Goal: Task Accomplishment & Management: Use online tool/utility

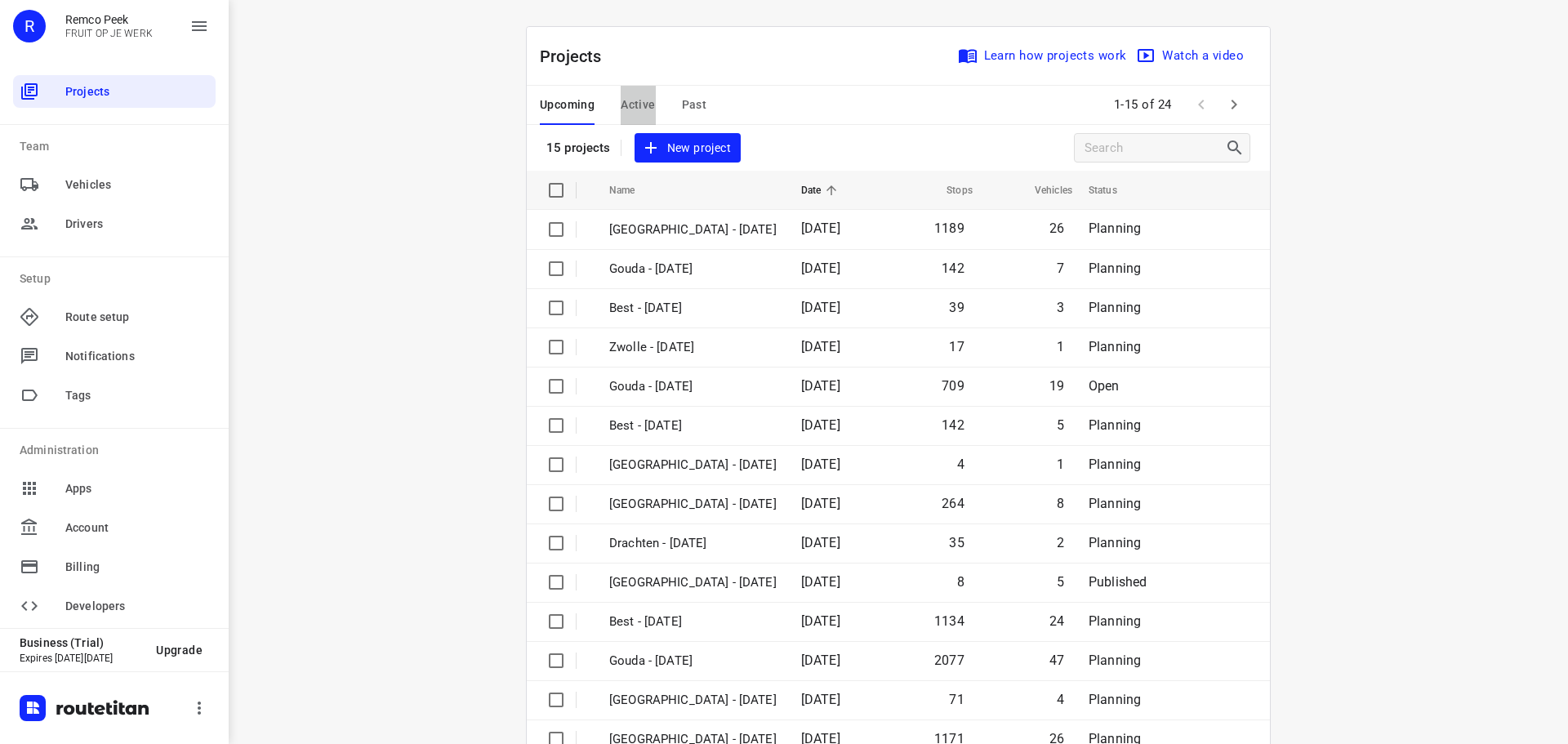
click at [642, 107] on span "Active" at bounding box center [637, 105] width 34 height 20
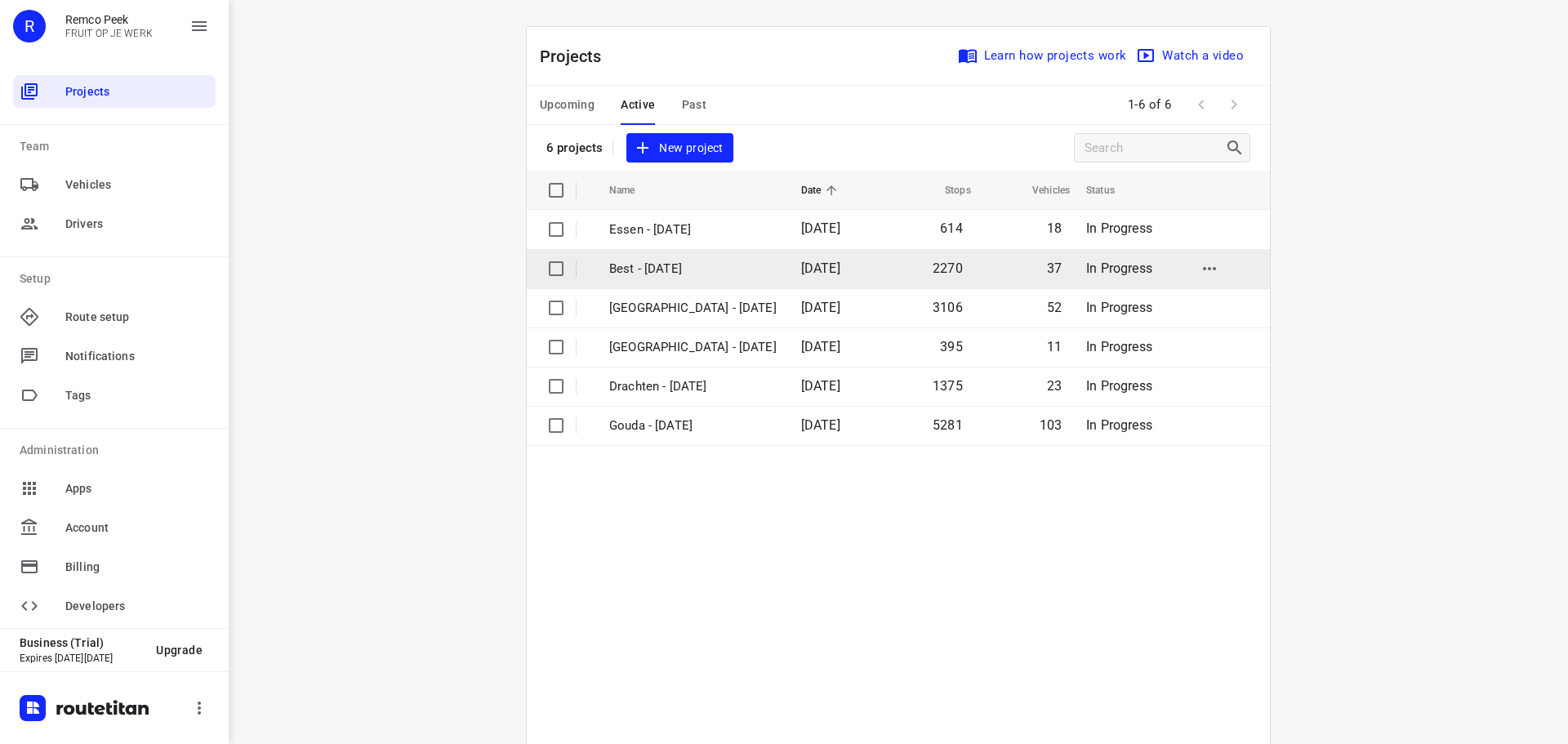
click at [633, 272] on p "Best - [DATE]" at bounding box center [692, 269] width 167 height 19
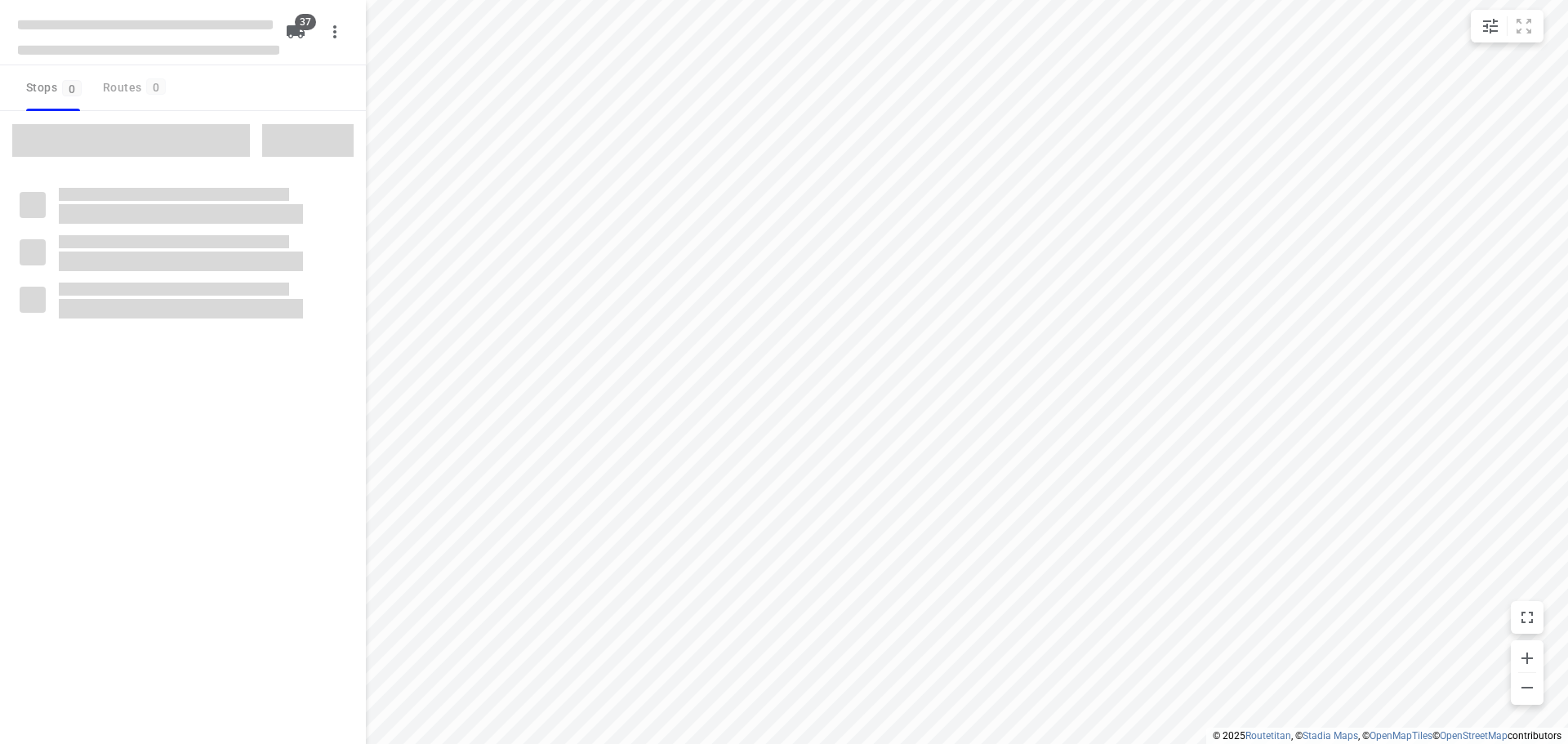
checkbox input "true"
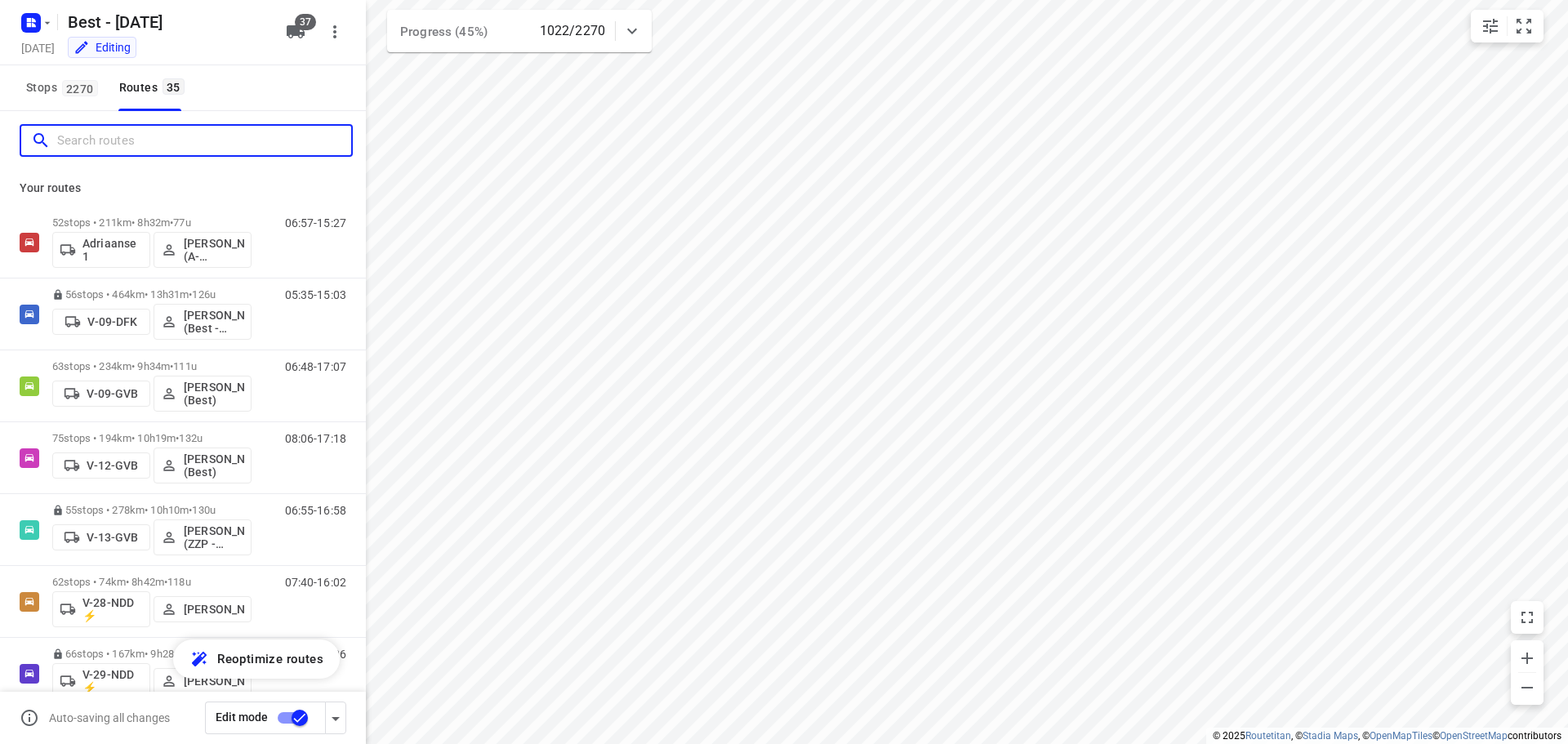
click at [230, 147] on input "Search routes" at bounding box center [204, 141] width 294 height 25
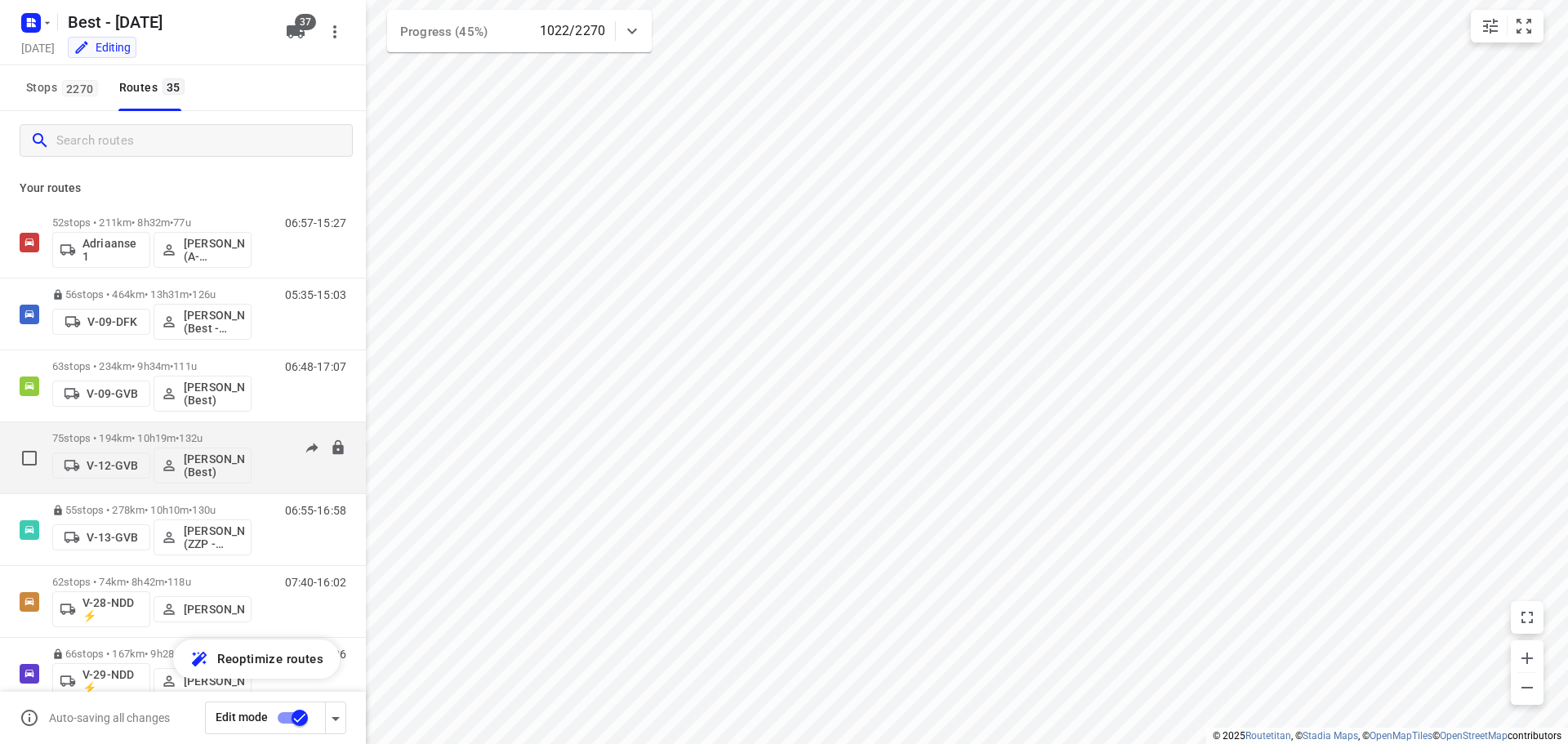
click at [188, 428] on div "75 stops • 194km • 10h19m • 132u V-12-GVB [PERSON_NAME] (Best)" at bounding box center [152, 457] width 199 height 67
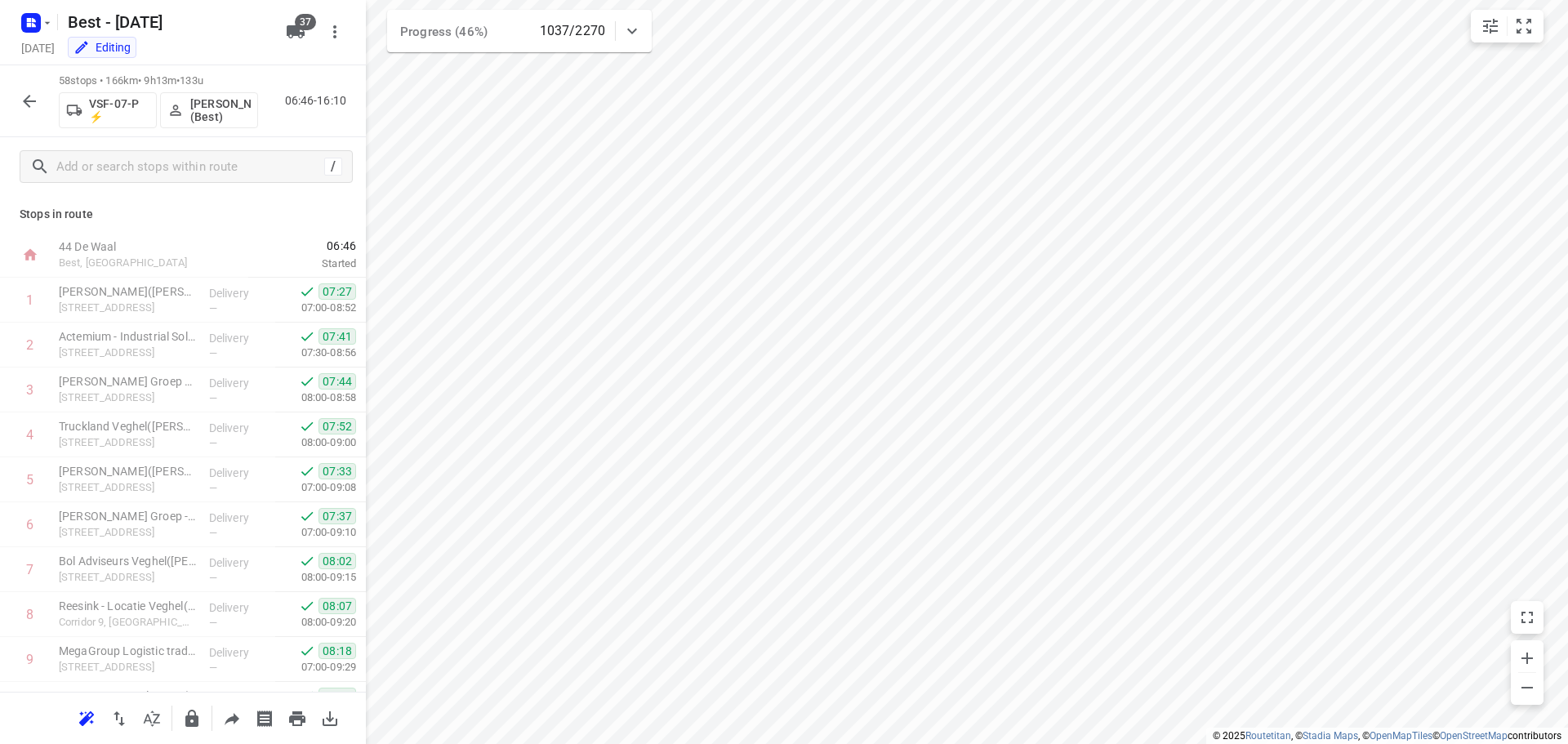
click at [28, 106] on icon "button" at bounding box center [29, 102] width 13 height 13
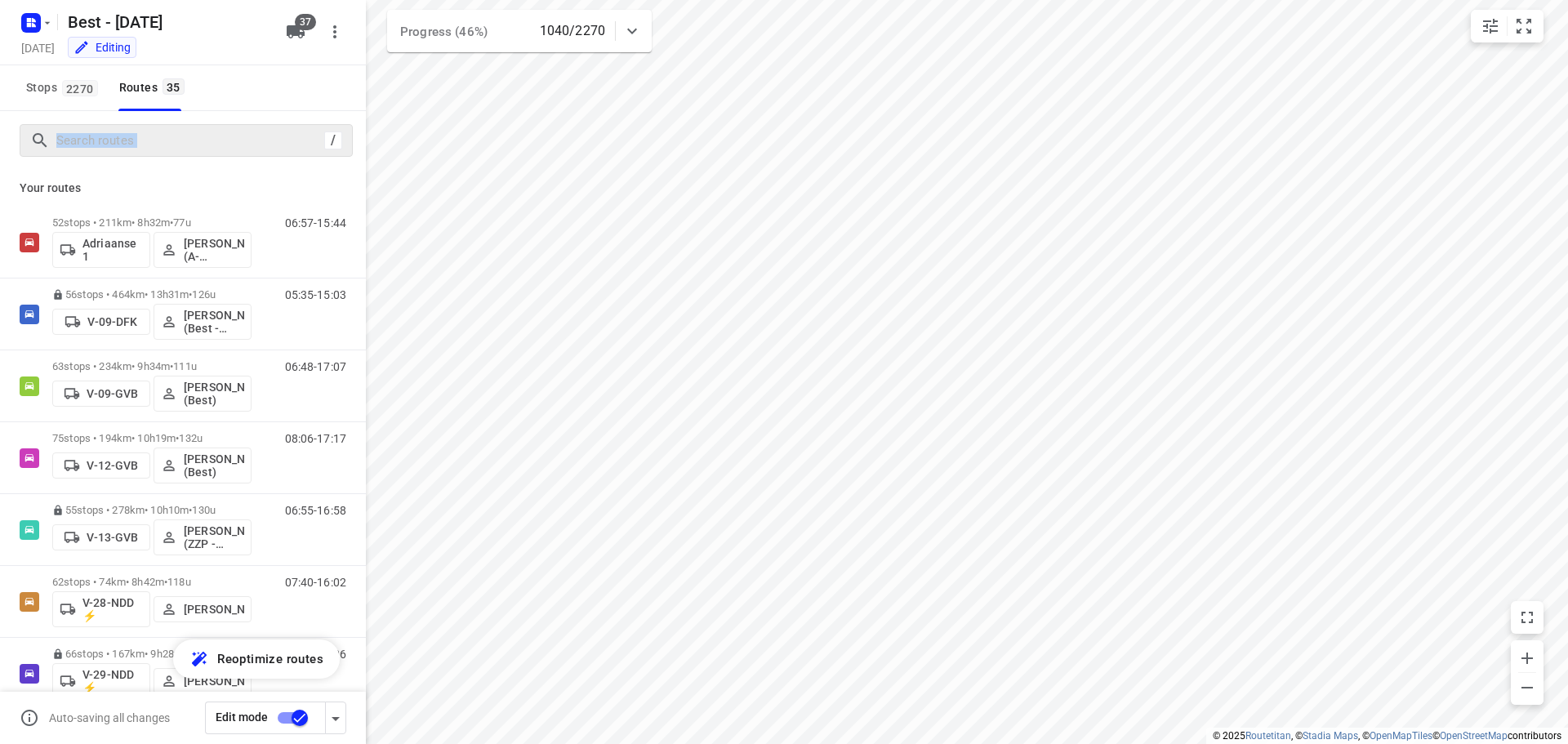
click at [212, 152] on div "/" at bounding box center [187, 140] width 333 height 32
click at [212, 149] on input "Search routes" at bounding box center [188, 141] width 262 height 25
click at [211, 148] on input "Search routes" at bounding box center [204, 141] width 294 height 25
click at [212, 148] on input "Search routes" at bounding box center [204, 141] width 294 height 25
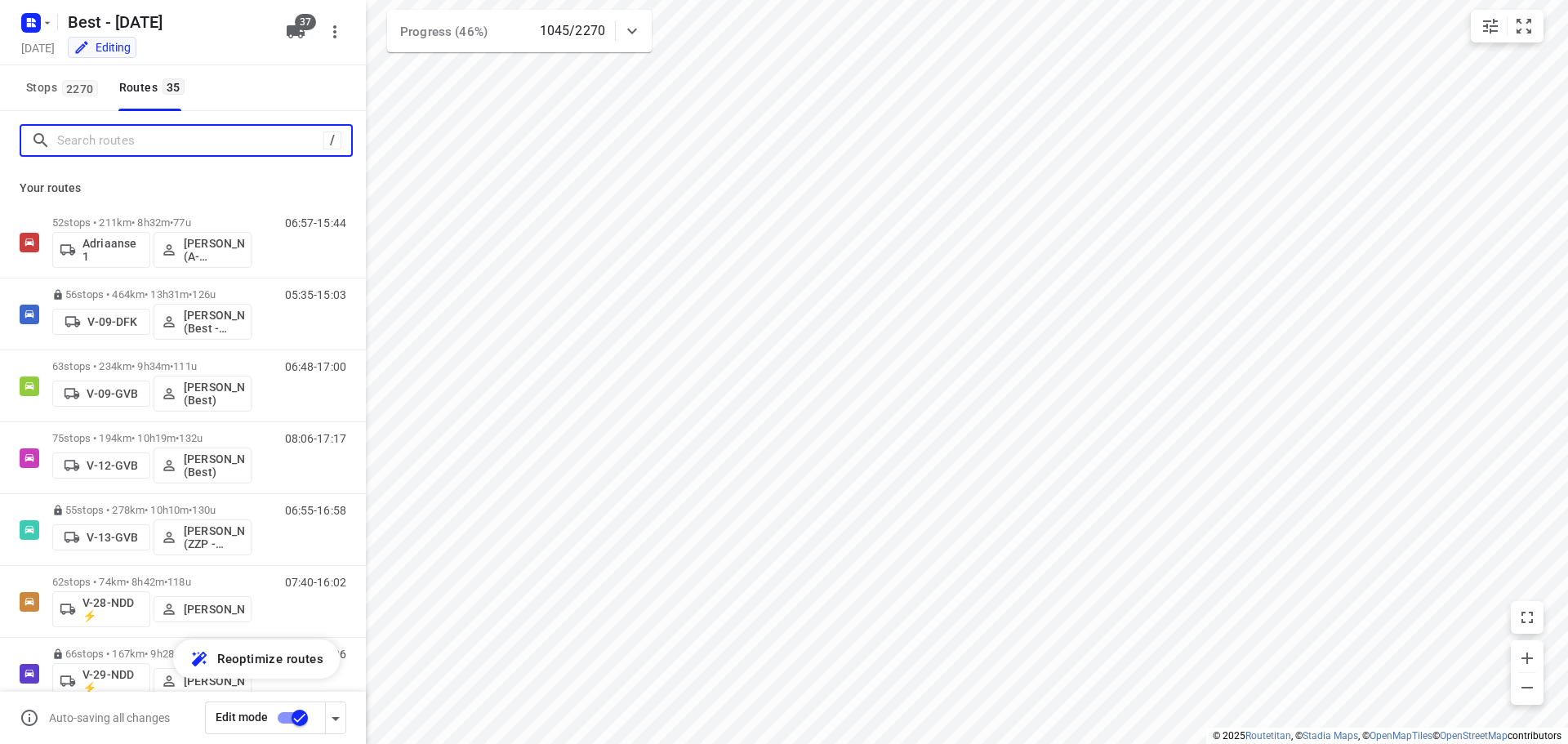
click at [239, 134] on input "Search routes" at bounding box center [190, 141] width 266 height 25
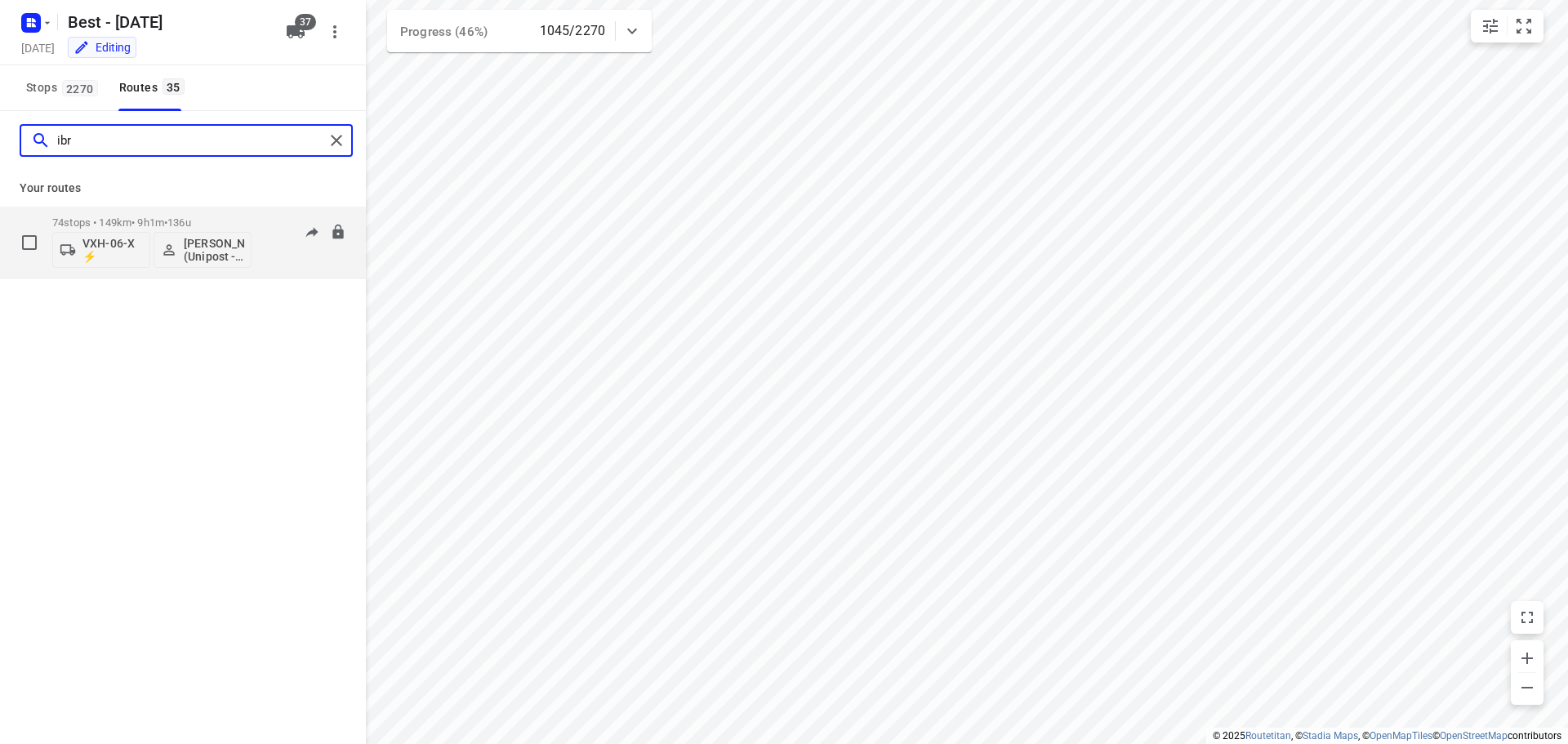
type input "ibr"
click at [137, 216] on div "74 stops • 149km • 9h1m • 136u VXH-06-X ⚡ [PERSON_NAME] (Unipost - ZZP - Berst)" at bounding box center [152, 242] width 199 height 67
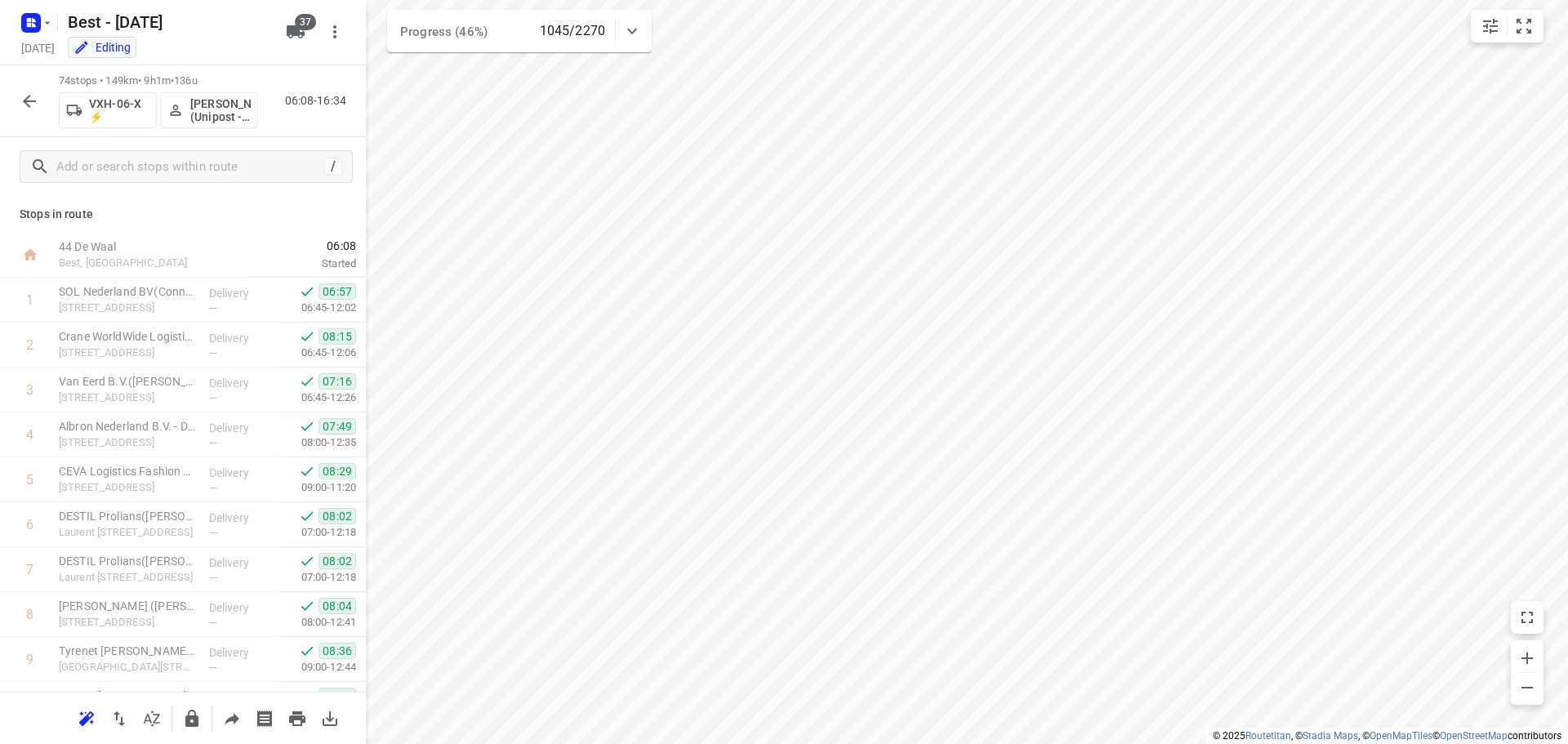
click at [23, 105] on icon "button" at bounding box center [30, 102] width 20 height 20
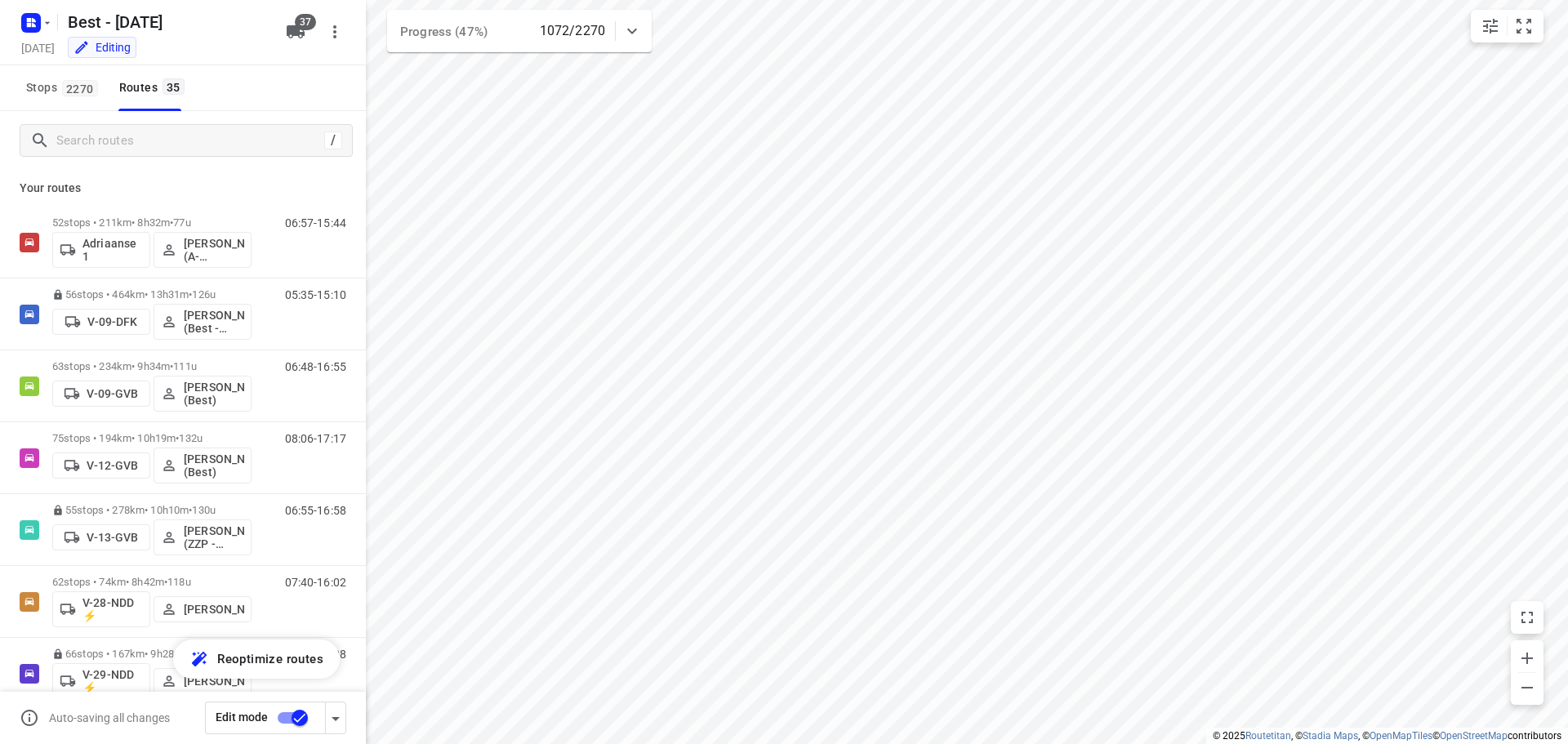
click at [220, 117] on div "/" at bounding box center [182, 140] width 366 height 59
drag, startPoint x: 216, startPoint y: 137, endPoint x: 208, endPoint y: 130, distance: 10.6
click at [216, 137] on input "Search routes" at bounding box center [204, 141] width 294 height 25
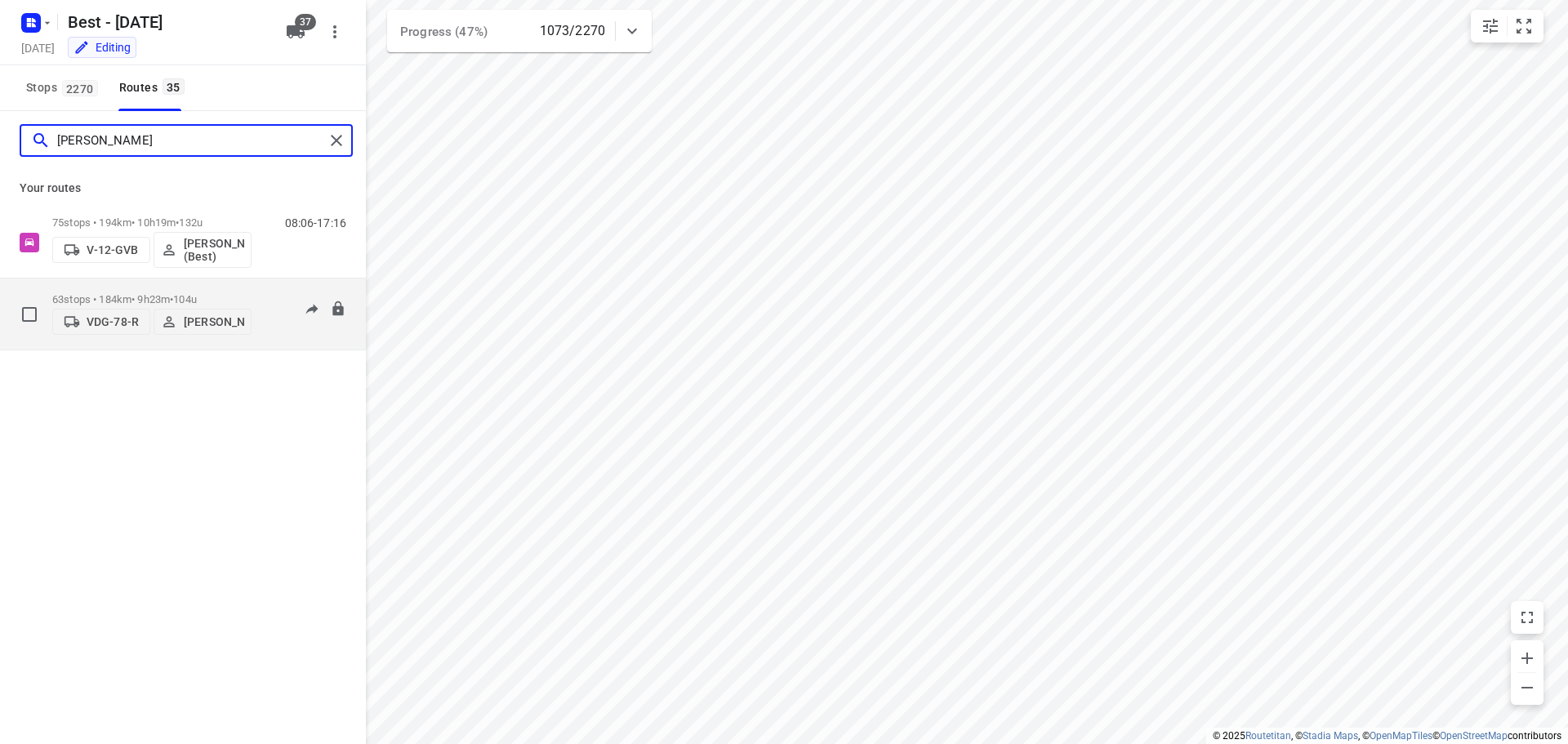
type input "[PERSON_NAME]"
click at [137, 287] on div "63 stops • 184km • 9h23m • 104u VDG-78-R [PERSON_NAME]" at bounding box center [152, 314] width 199 height 58
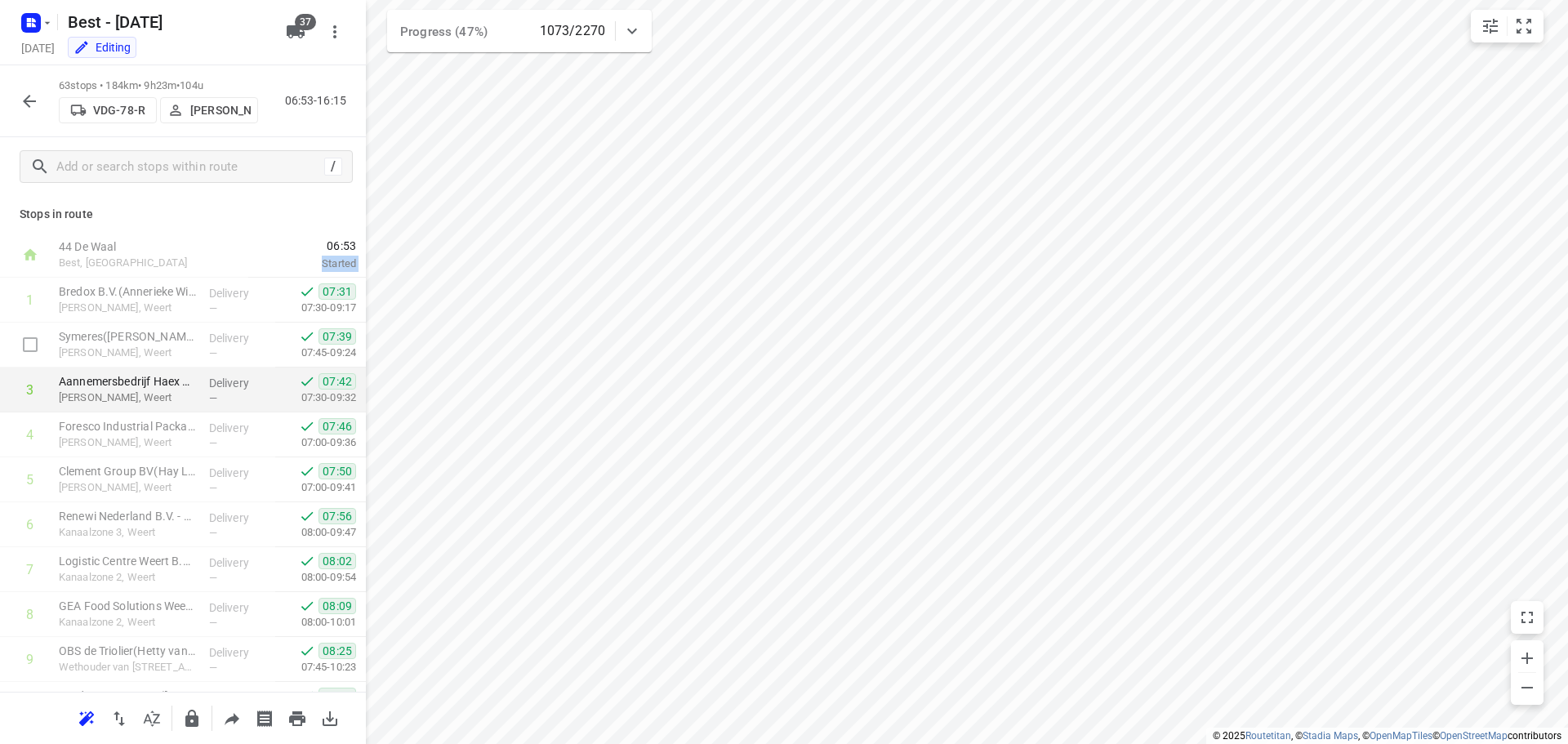
drag, startPoint x: 352, startPoint y: 249, endPoint x: 327, endPoint y: 393, distance: 146.2
click at [340, 209] on div "Stops in route 44 De Waal Best, [GEOGRAPHIC_DATA] 06:53 Started 1 Bredox B.V.(A…" at bounding box center [182, 443] width 366 height 496
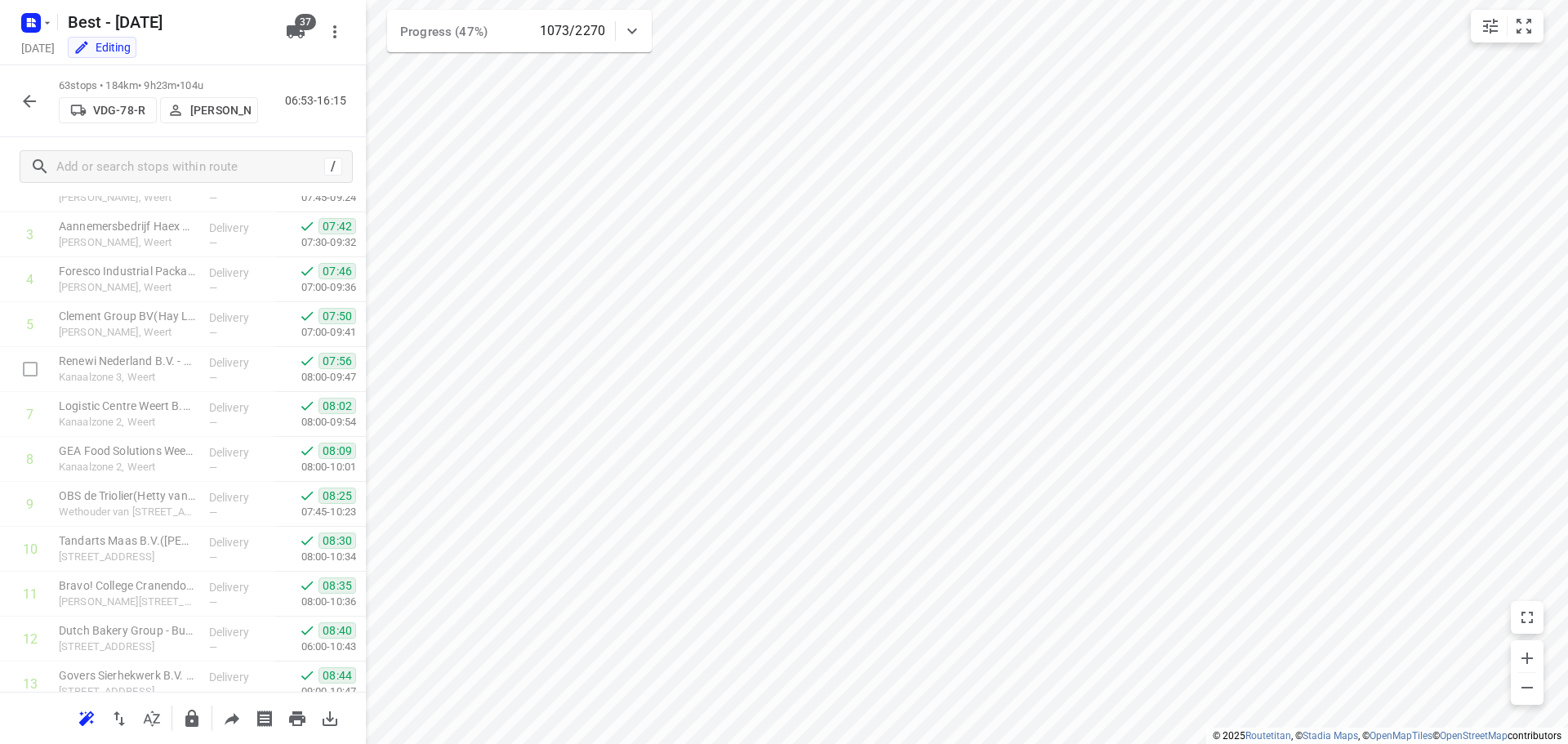
scroll to position [490, 0]
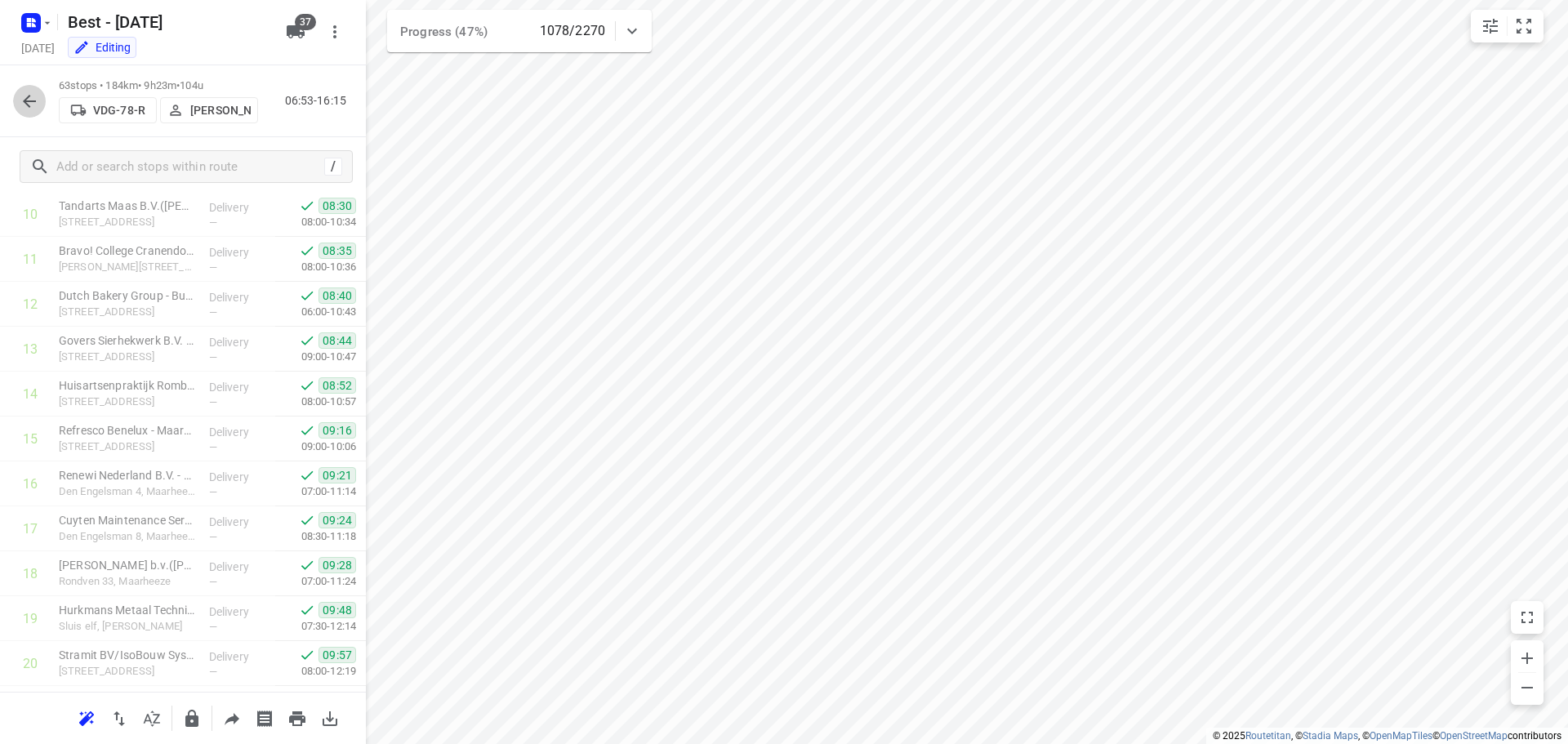
click at [37, 111] on button "button" at bounding box center [29, 101] width 32 height 32
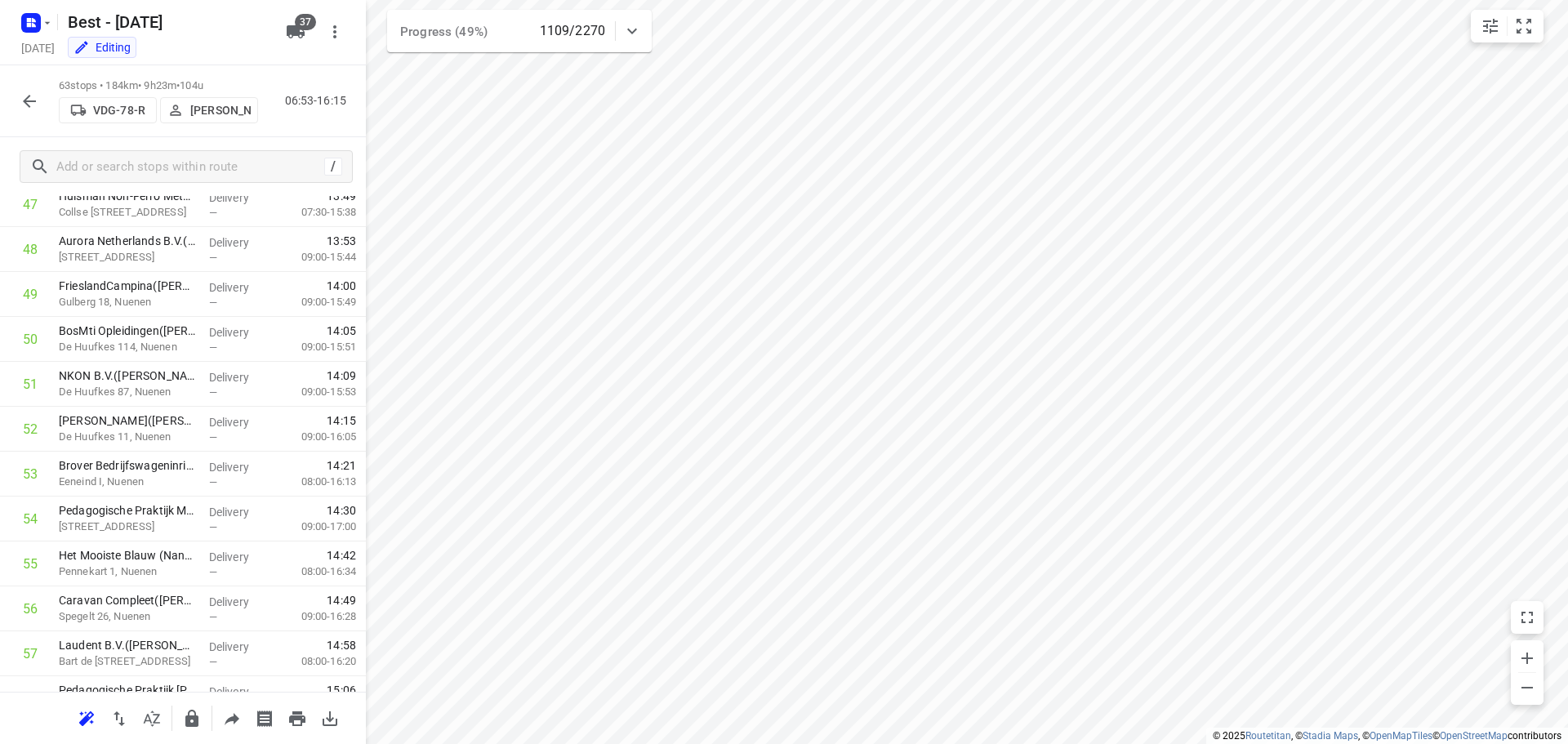
scroll to position [2460, 0]
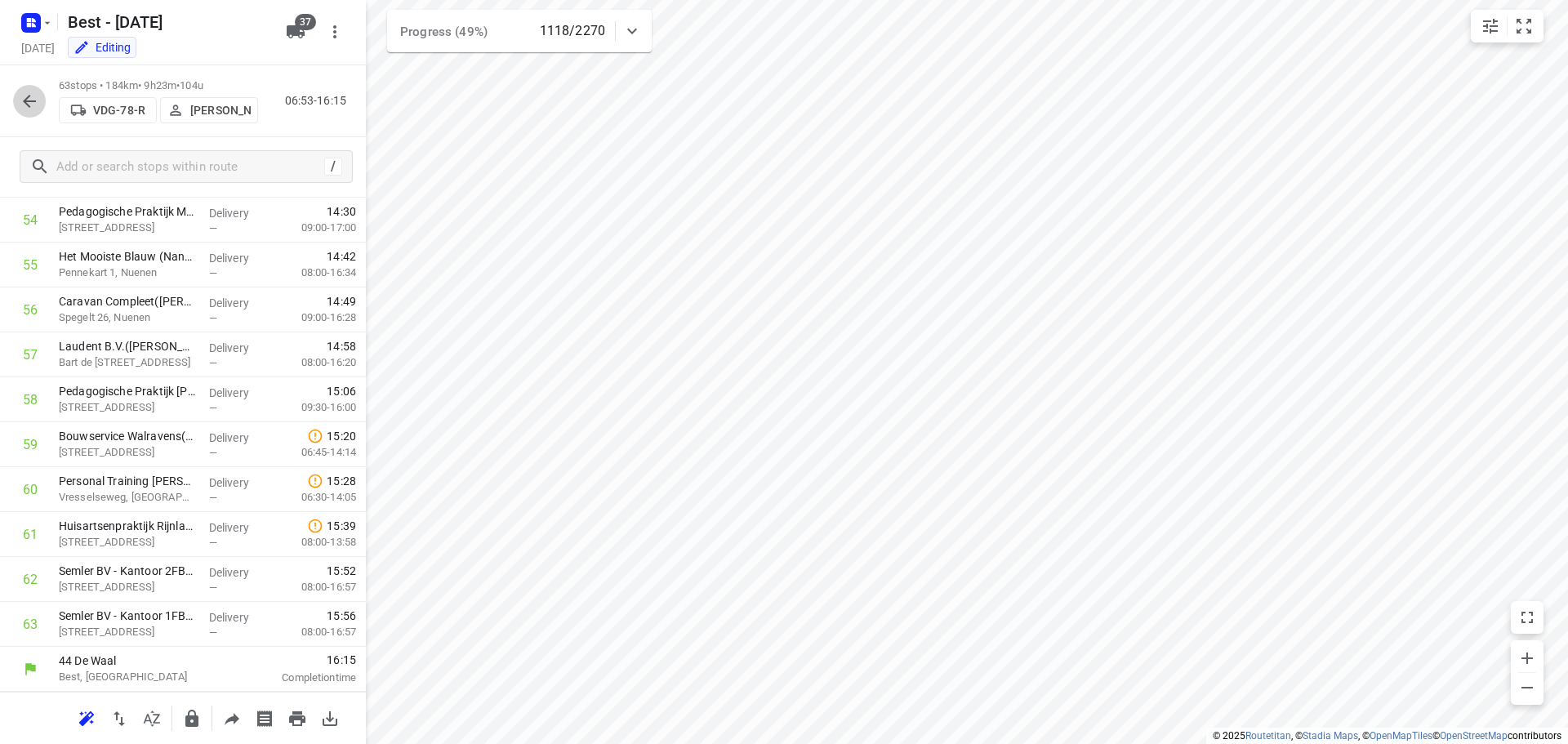
click at [33, 97] on icon "button" at bounding box center [30, 102] width 20 height 20
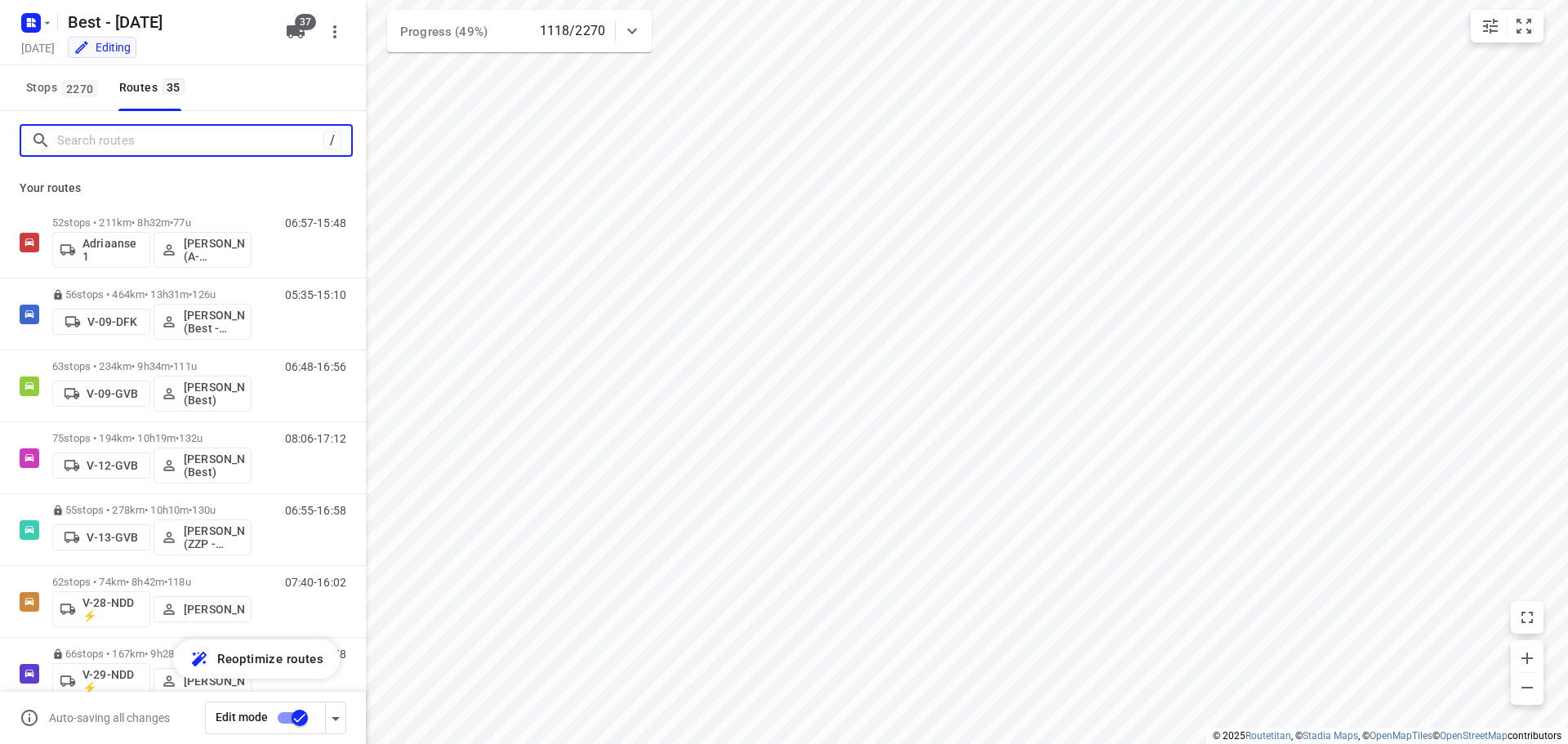
click at [144, 147] on input "Search routes" at bounding box center [190, 141] width 266 height 25
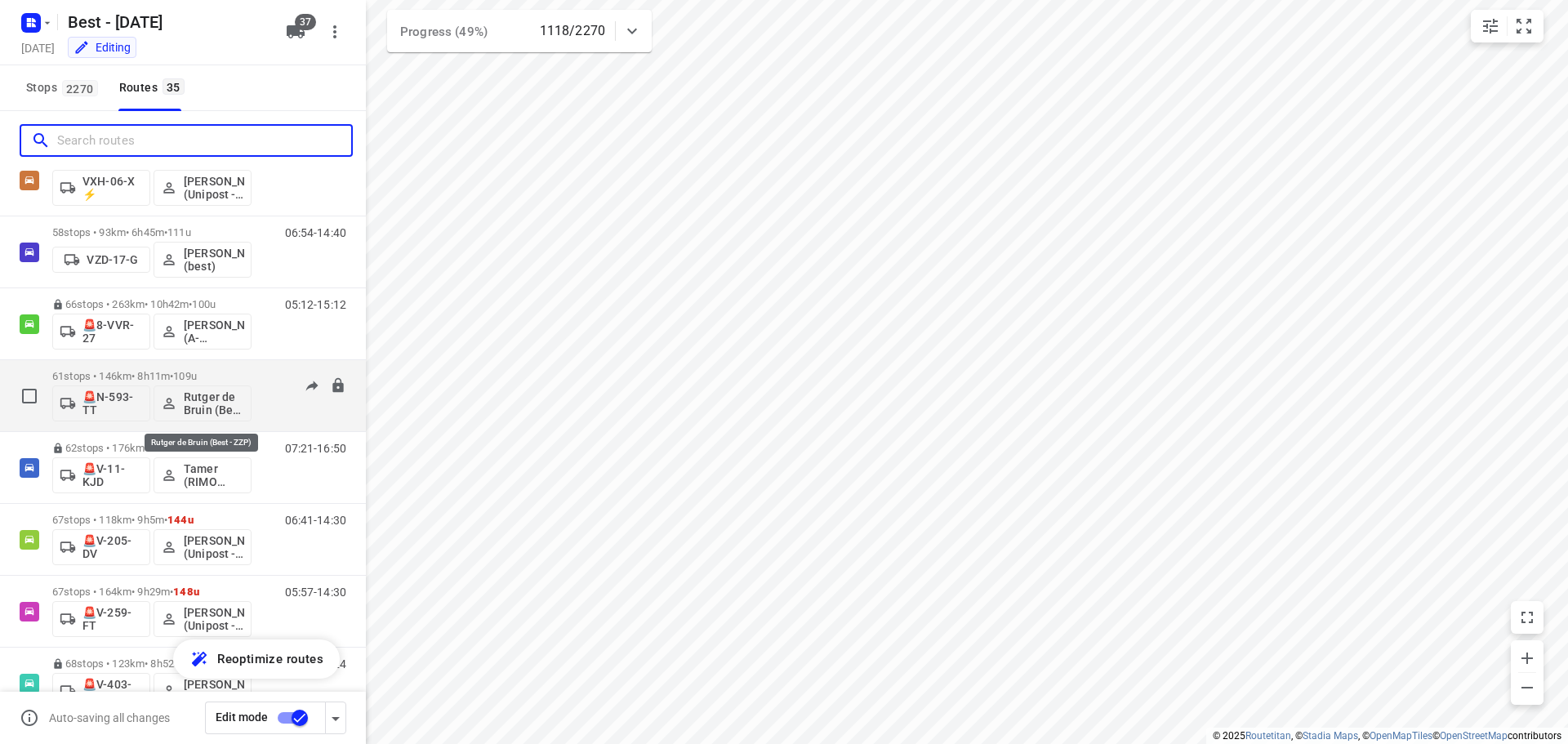
scroll to position [1225, 0]
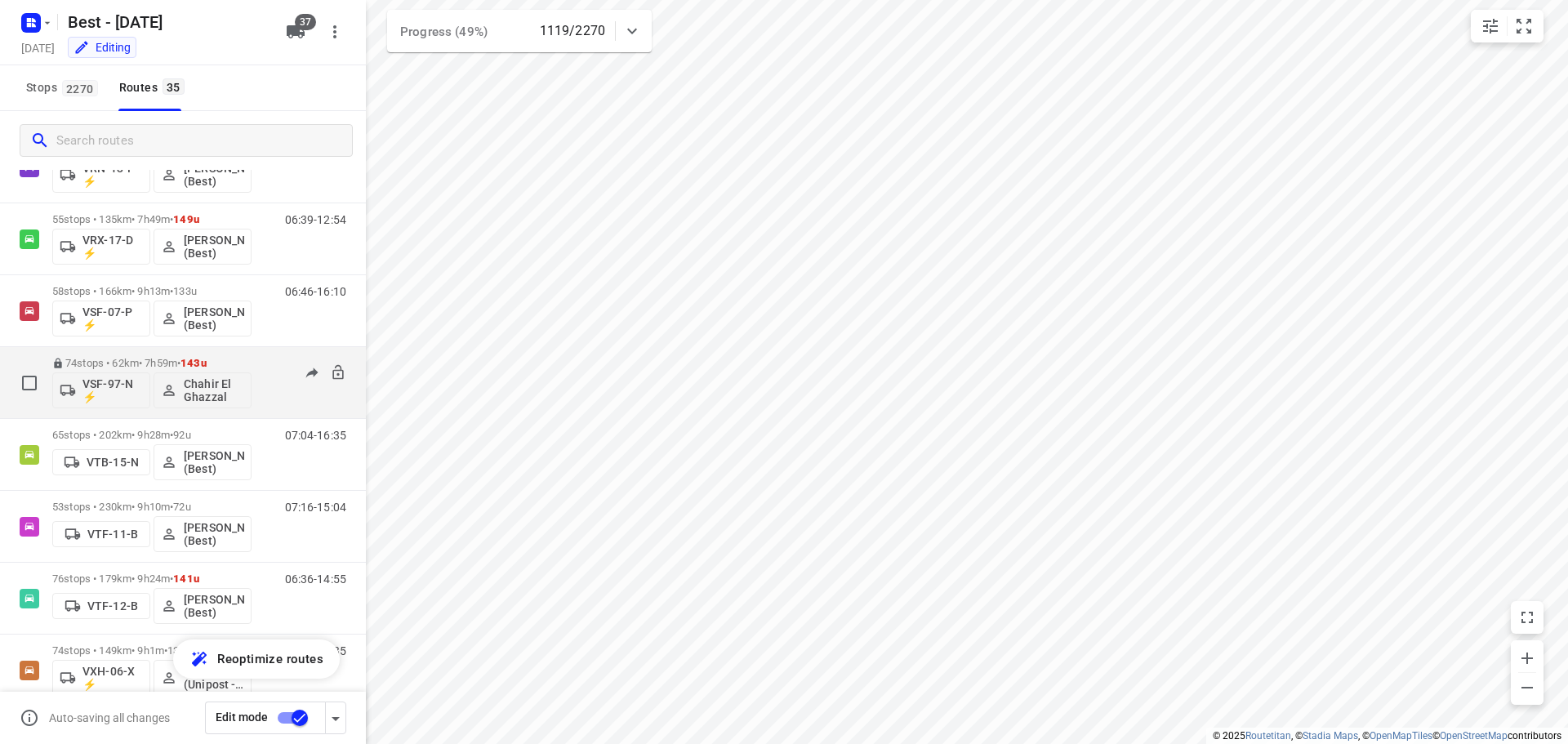
click at [111, 351] on div "74 stops • 62km • 7h59m • 143u VSF-97-N ⚡ Chahir El Ghazzal" at bounding box center [152, 382] width 199 height 67
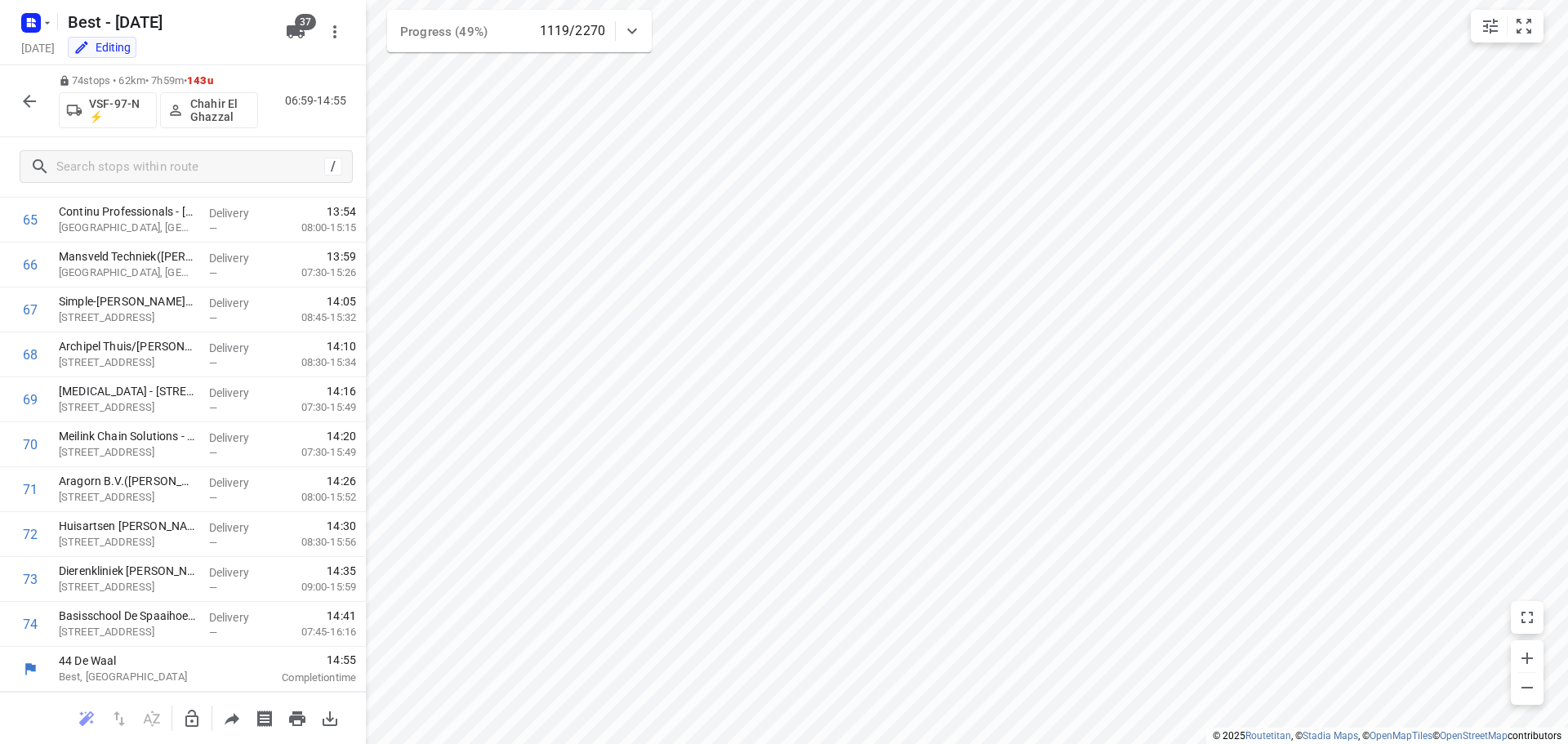
scroll to position [0, 0]
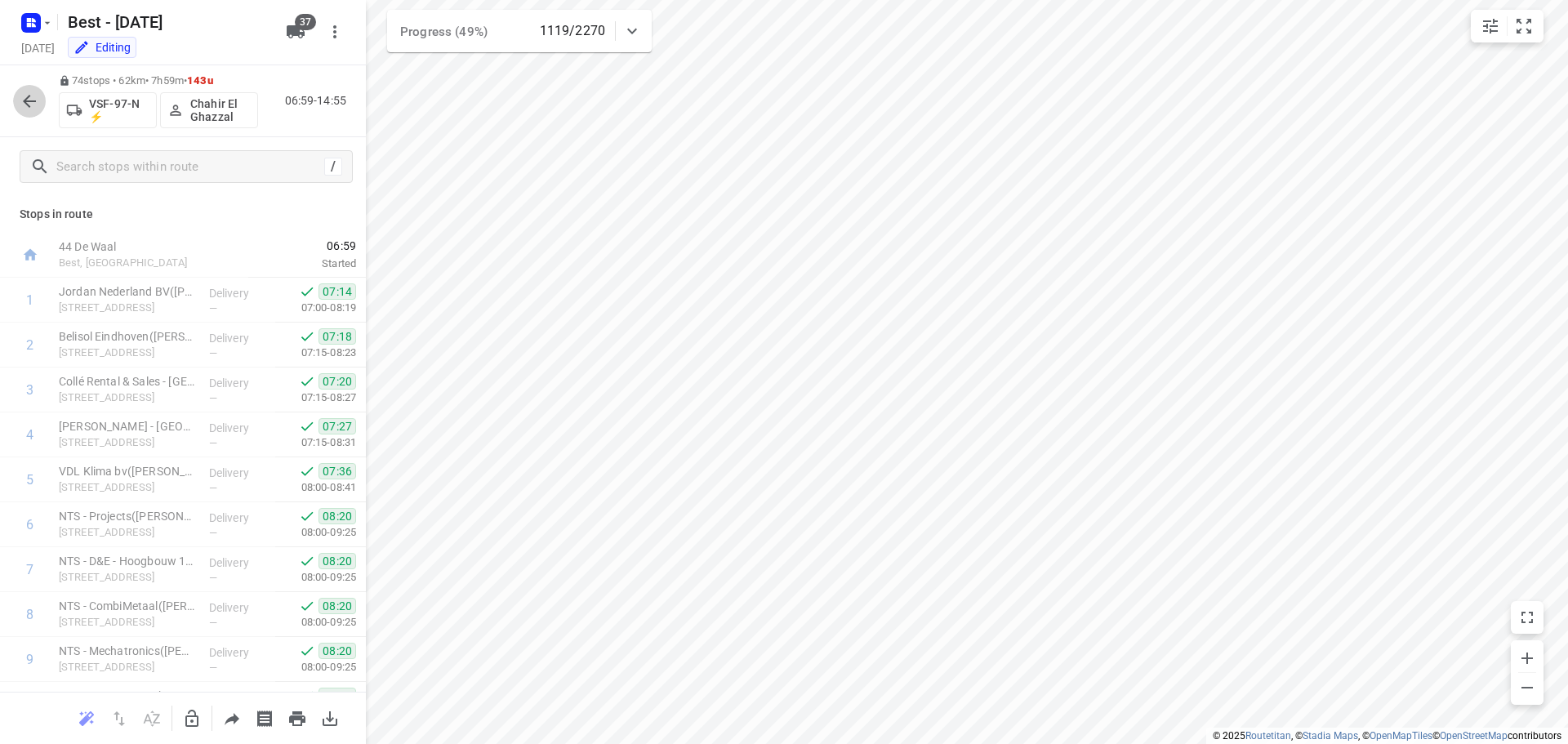
click at [27, 98] on icon "button" at bounding box center [29, 102] width 13 height 13
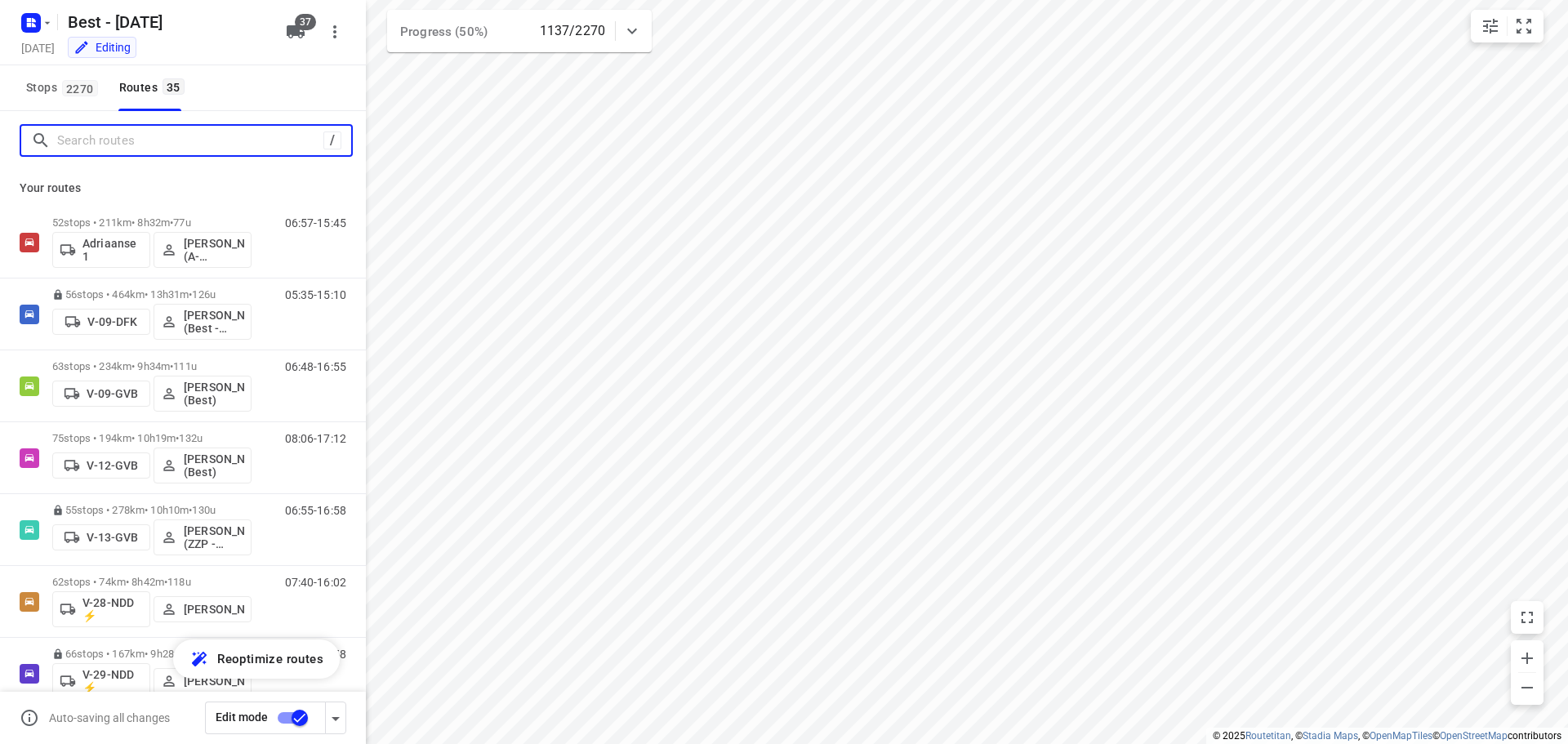
click at [176, 142] on input "Search routes" at bounding box center [190, 141] width 266 height 25
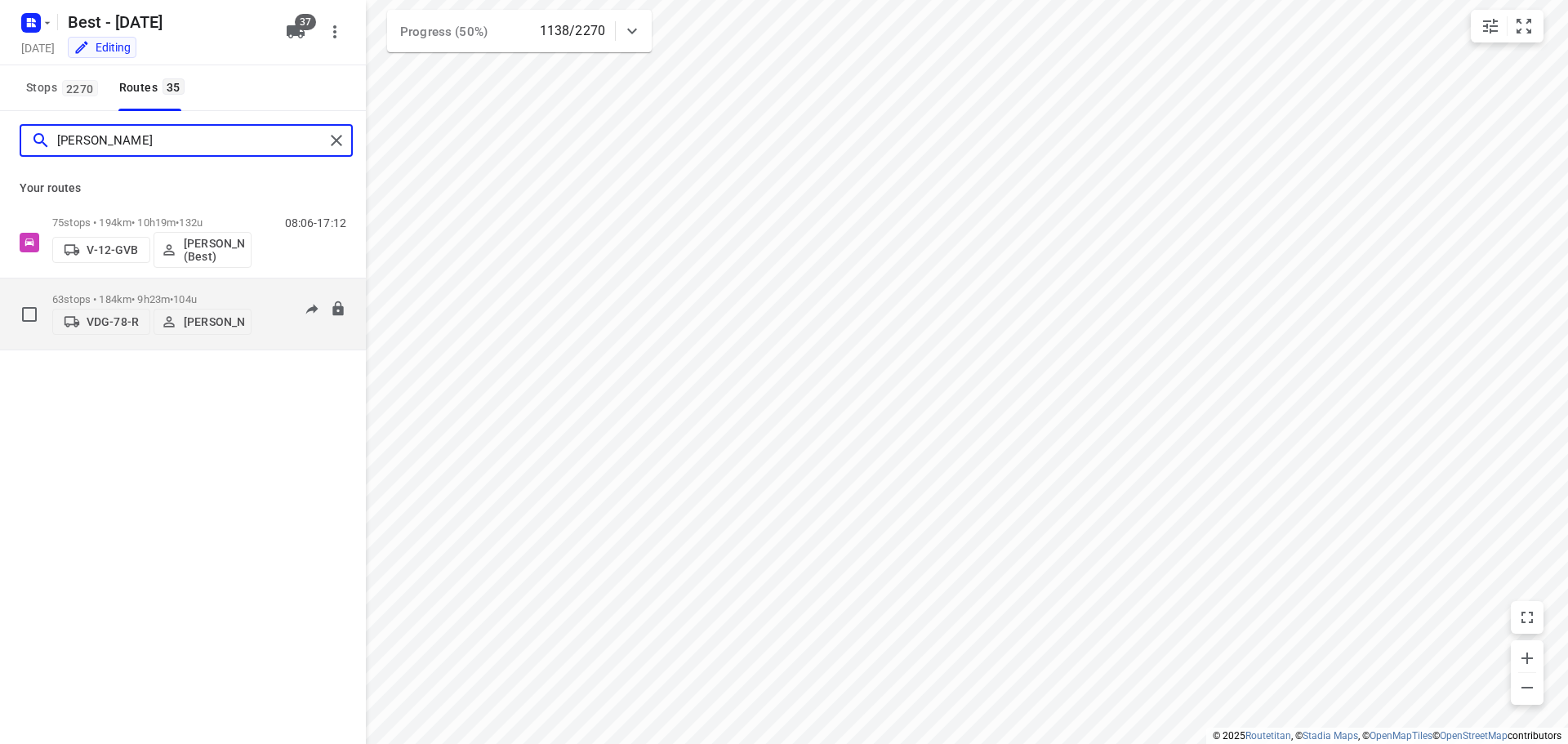
type input "[PERSON_NAME]"
click at [174, 287] on div "63 stops • 184km • 9h23m • 104u VDG-78-R [PERSON_NAME]" at bounding box center [152, 314] width 199 height 58
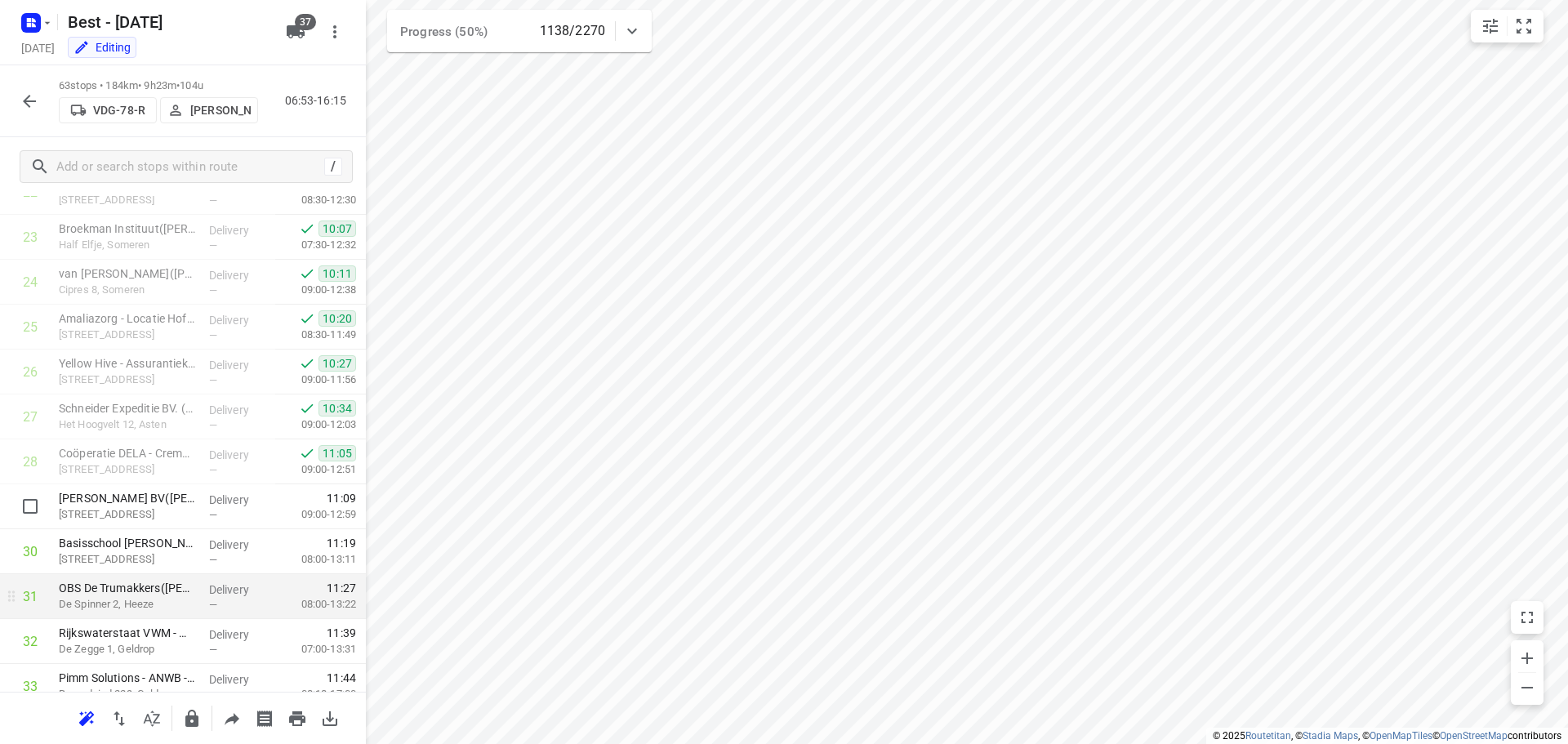
scroll to position [1143, 0]
click at [0, 112] on div "63 stops • 184km • 9h23m • 104u VDG-78-R [PERSON_NAME] 06:53-16:24" at bounding box center [182, 101] width 366 height 72
click at [7, 100] on div "63 stops • 184km • 9h23m • 104u VDG-78-R [PERSON_NAME] 06:53-16:24" at bounding box center [182, 101] width 366 height 72
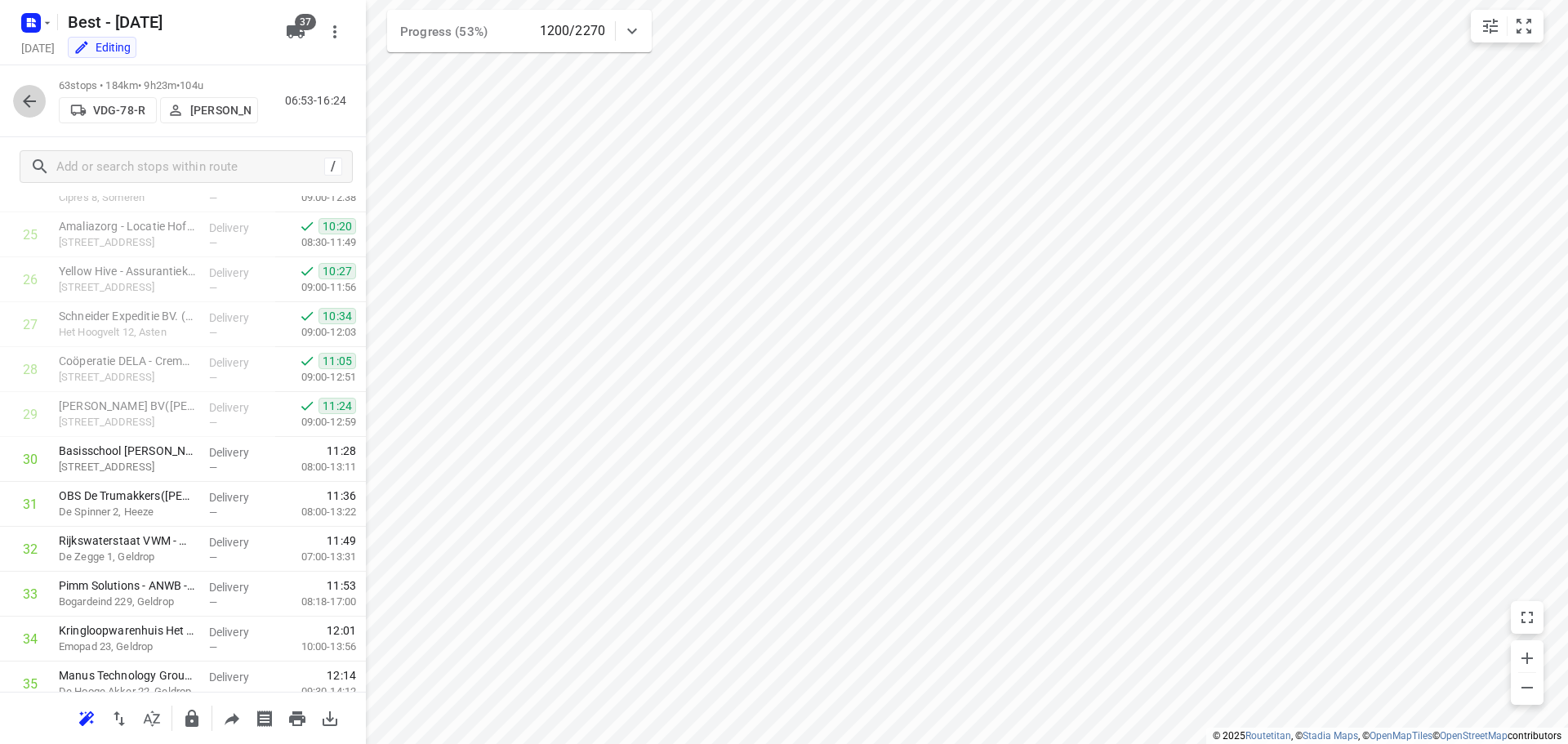
click at [15, 102] on button "button" at bounding box center [29, 101] width 32 height 32
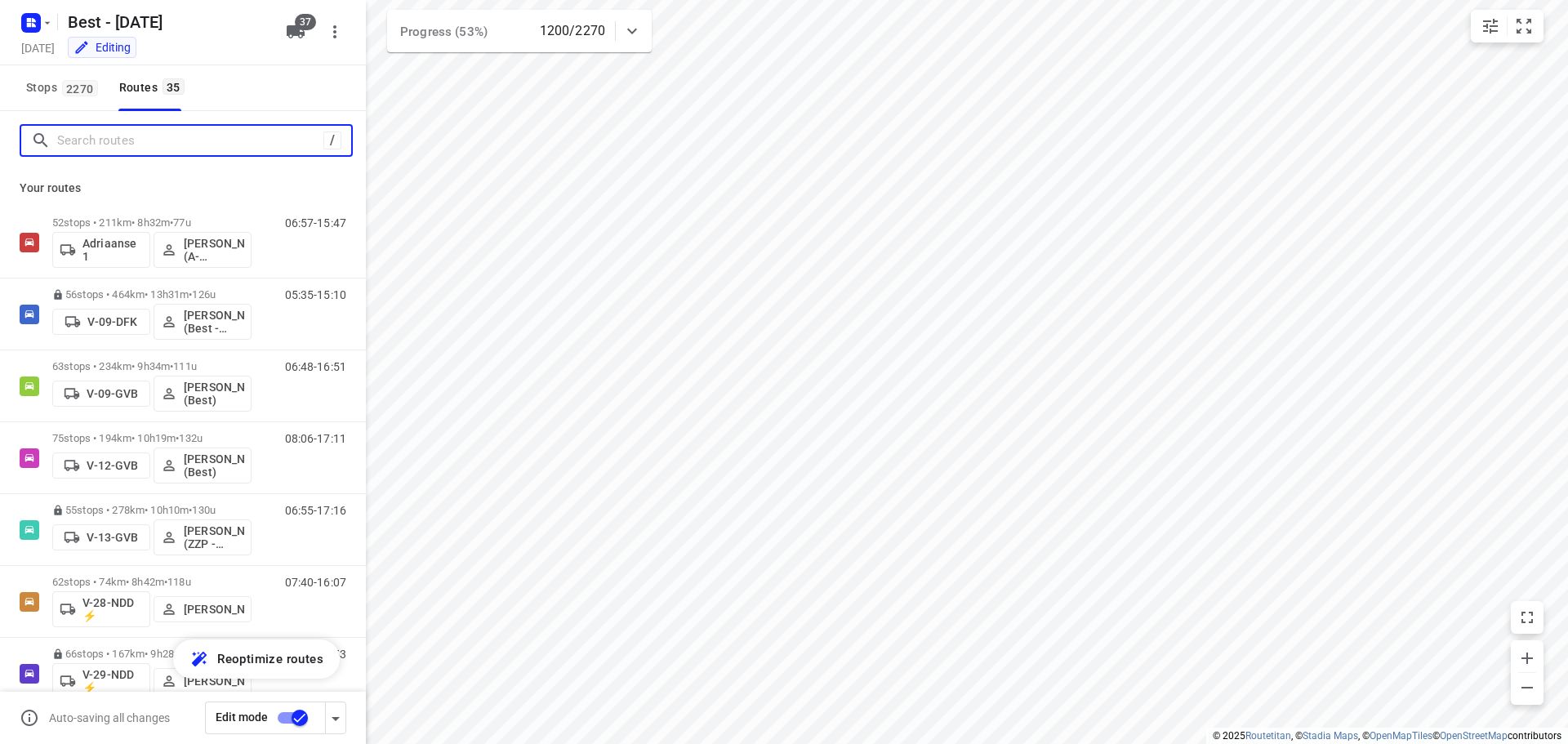
click at [77, 140] on input "Search routes" at bounding box center [190, 141] width 266 height 25
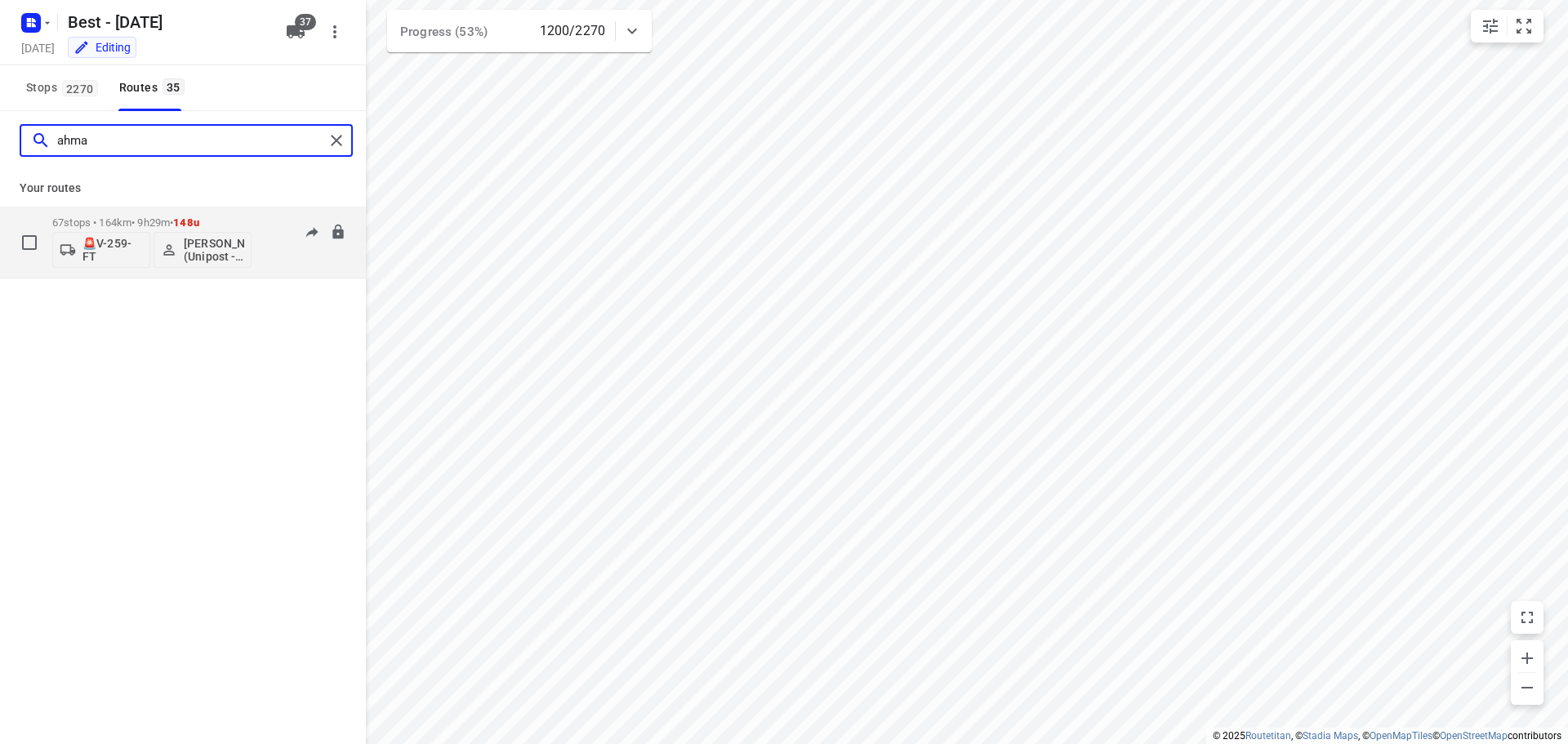
type input "ahma"
click at [163, 224] on p "67 stops • 164km • 9h29m • 148u" at bounding box center [152, 222] width 199 height 12
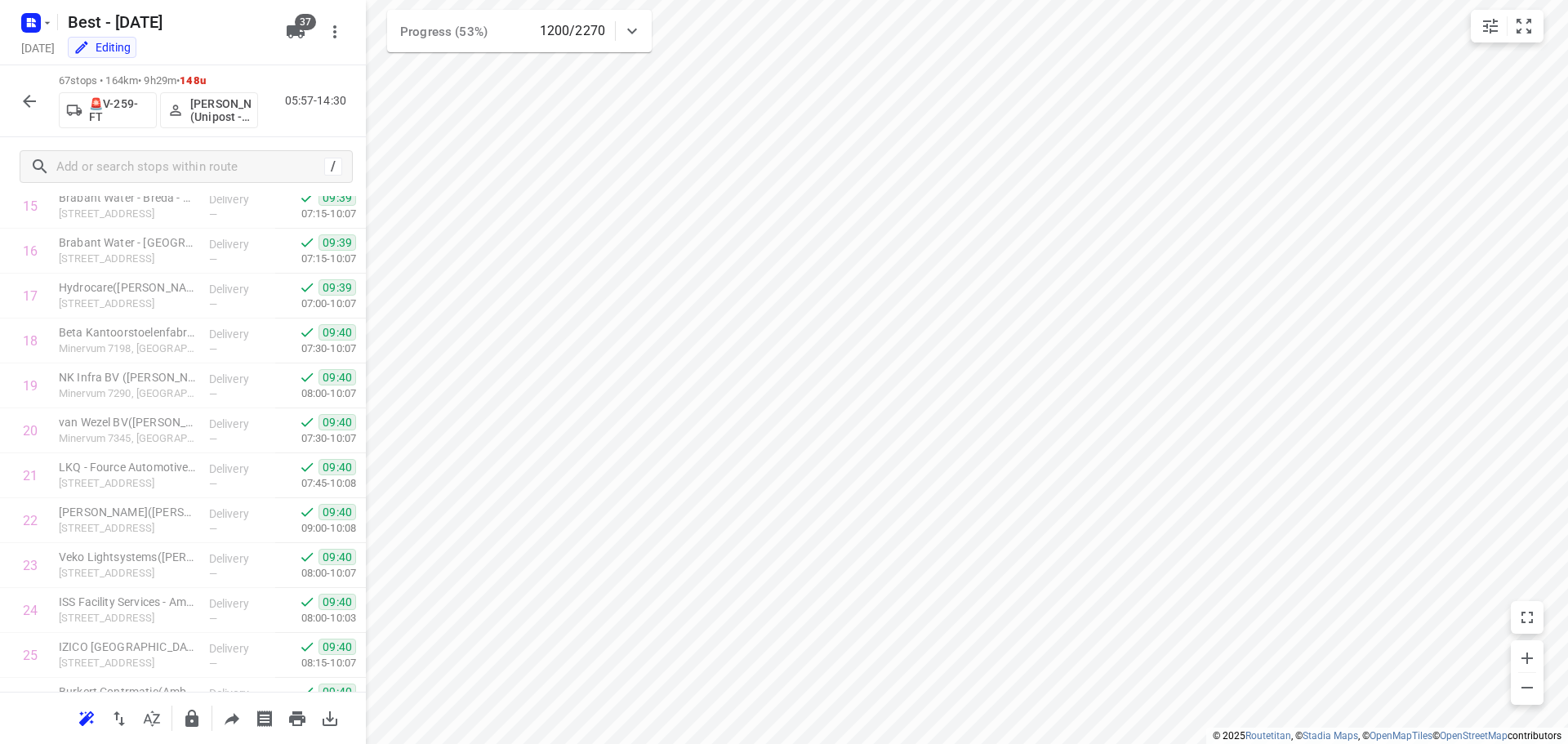
scroll to position [0, 0]
click at [31, 100] on icon "button" at bounding box center [30, 102] width 20 height 20
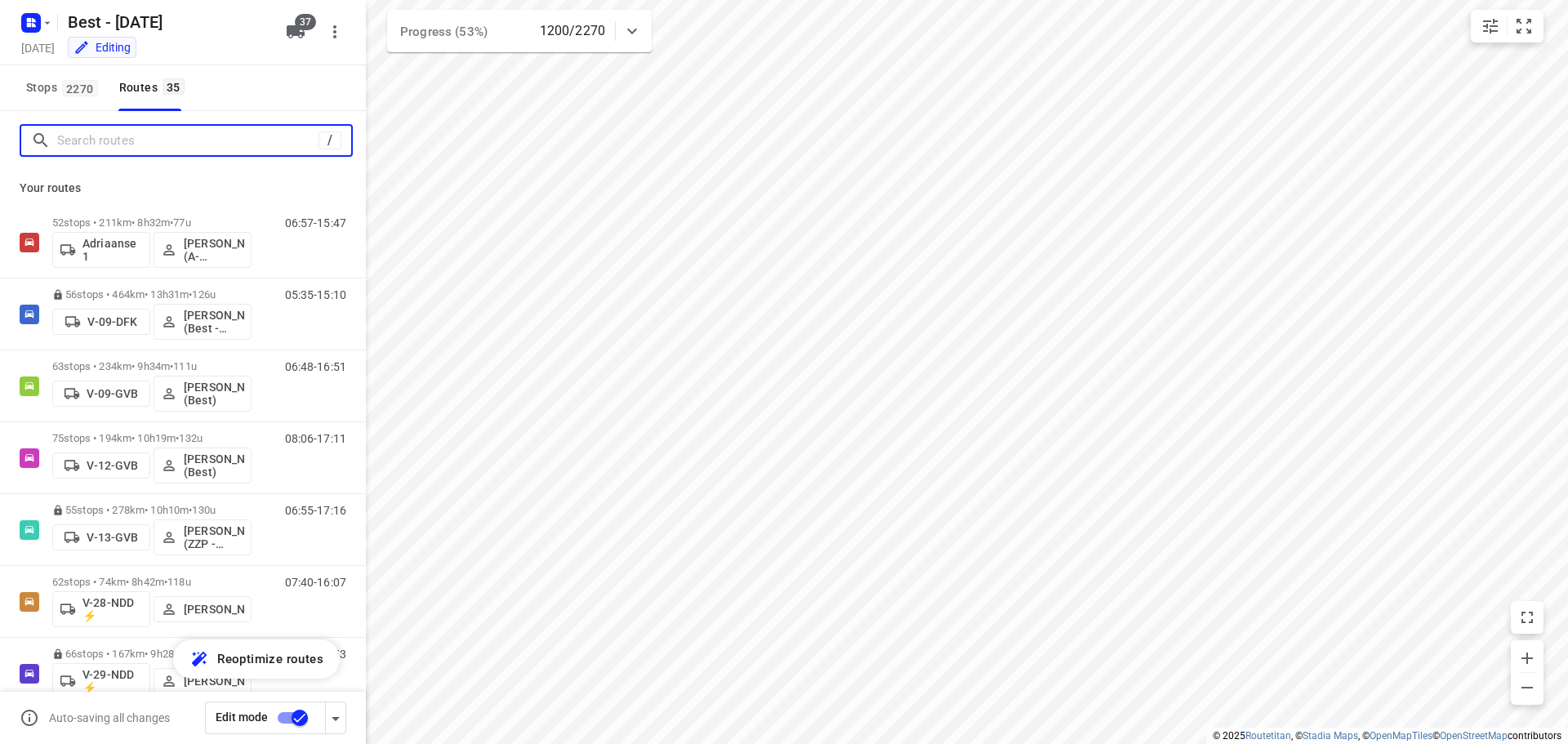
click at [78, 144] on input "Search routes" at bounding box center [188, 141] width 262 height 25
click at [122, 147] on input "Search routes" at bounding box center [204, 141] width 294 height 25
click at [172, 133] on input "Search routes" at bounding box center [204, 141] width 294 height 25
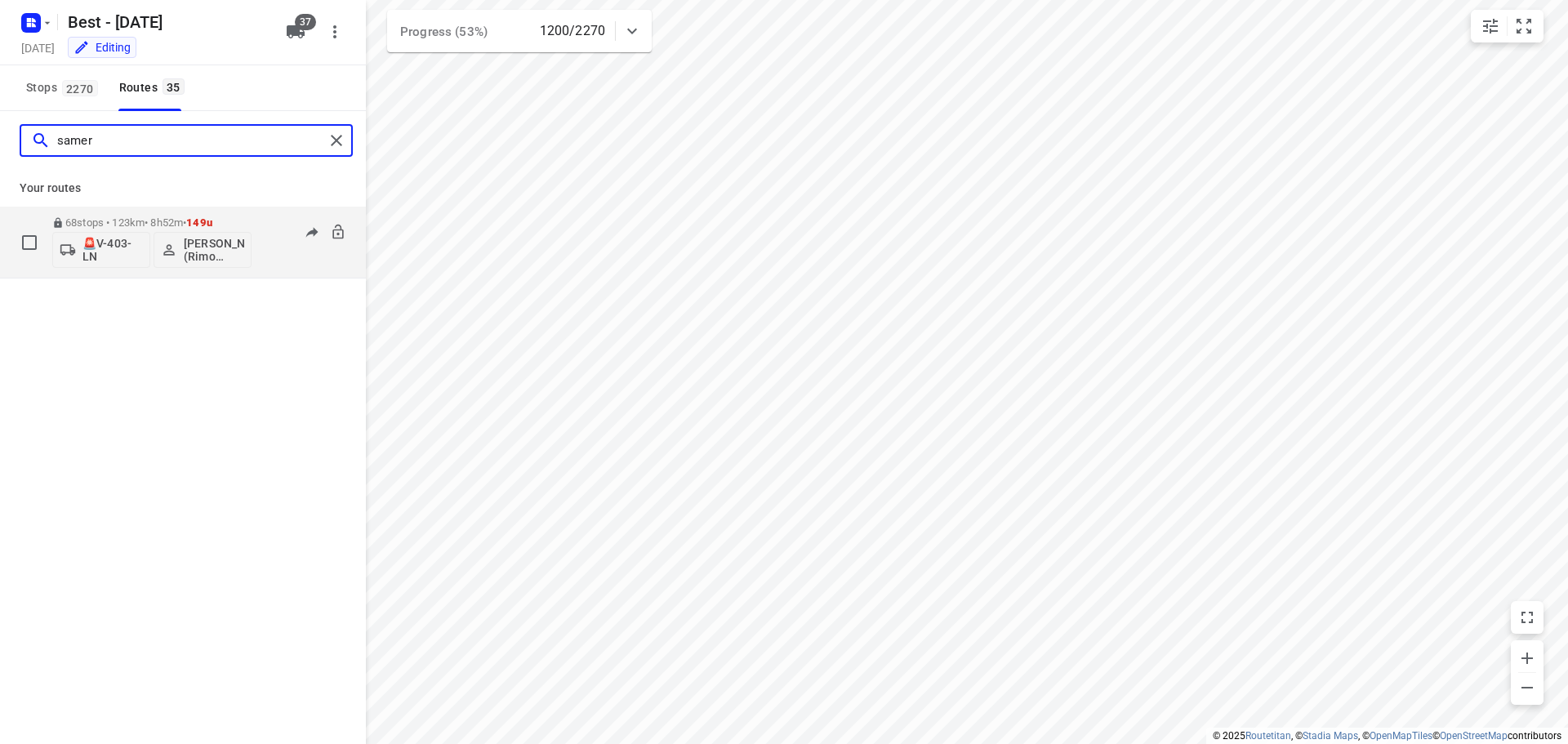
type input "samer"
click at [155, 227] on p "68 stops • 123km • 8h52m • 149u" at bounding box center [152, 222] width 199 height 12
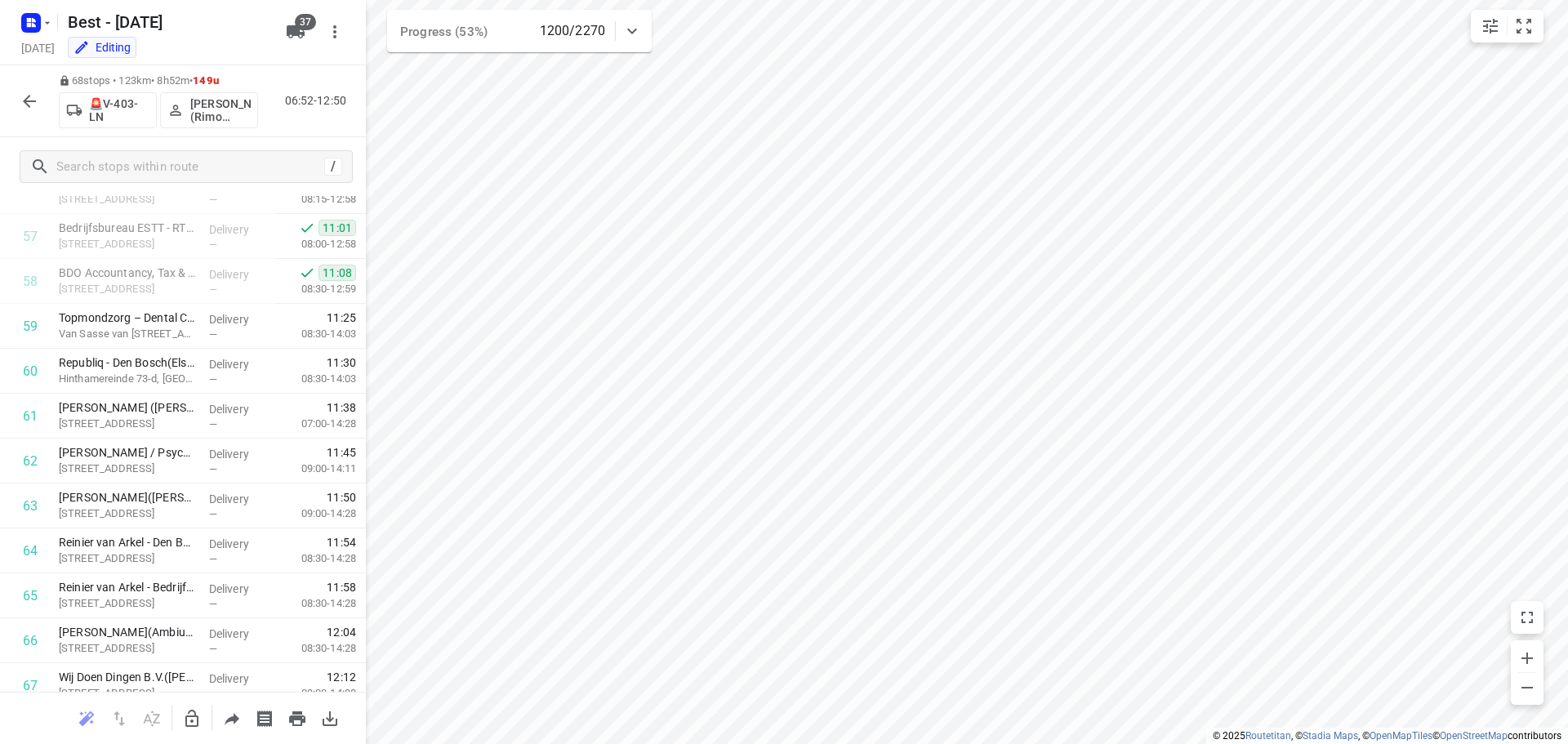
scroll to position [2684, 0]
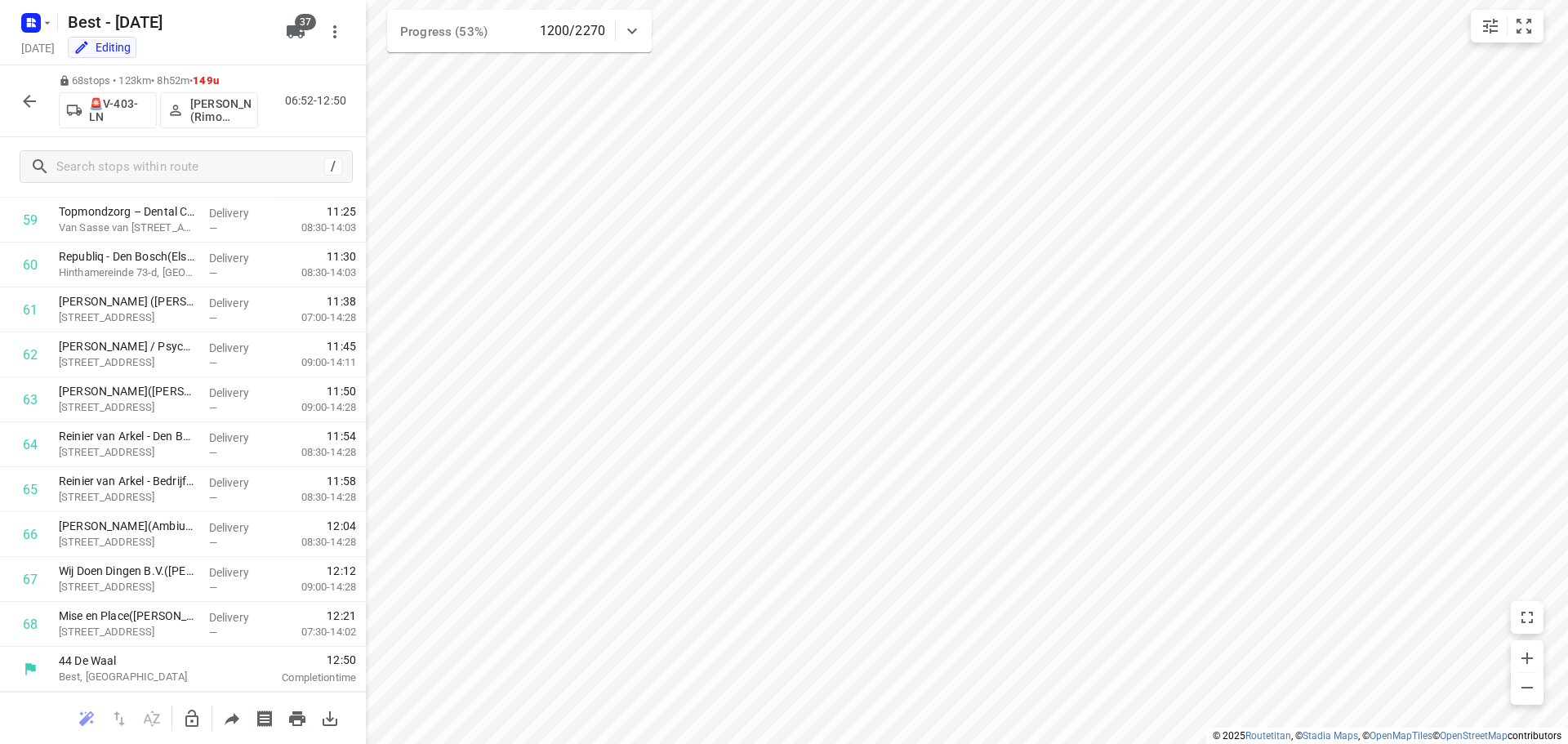
click at [41, 101] on button "button" at bounding box center [29, 101] width 32 height 32
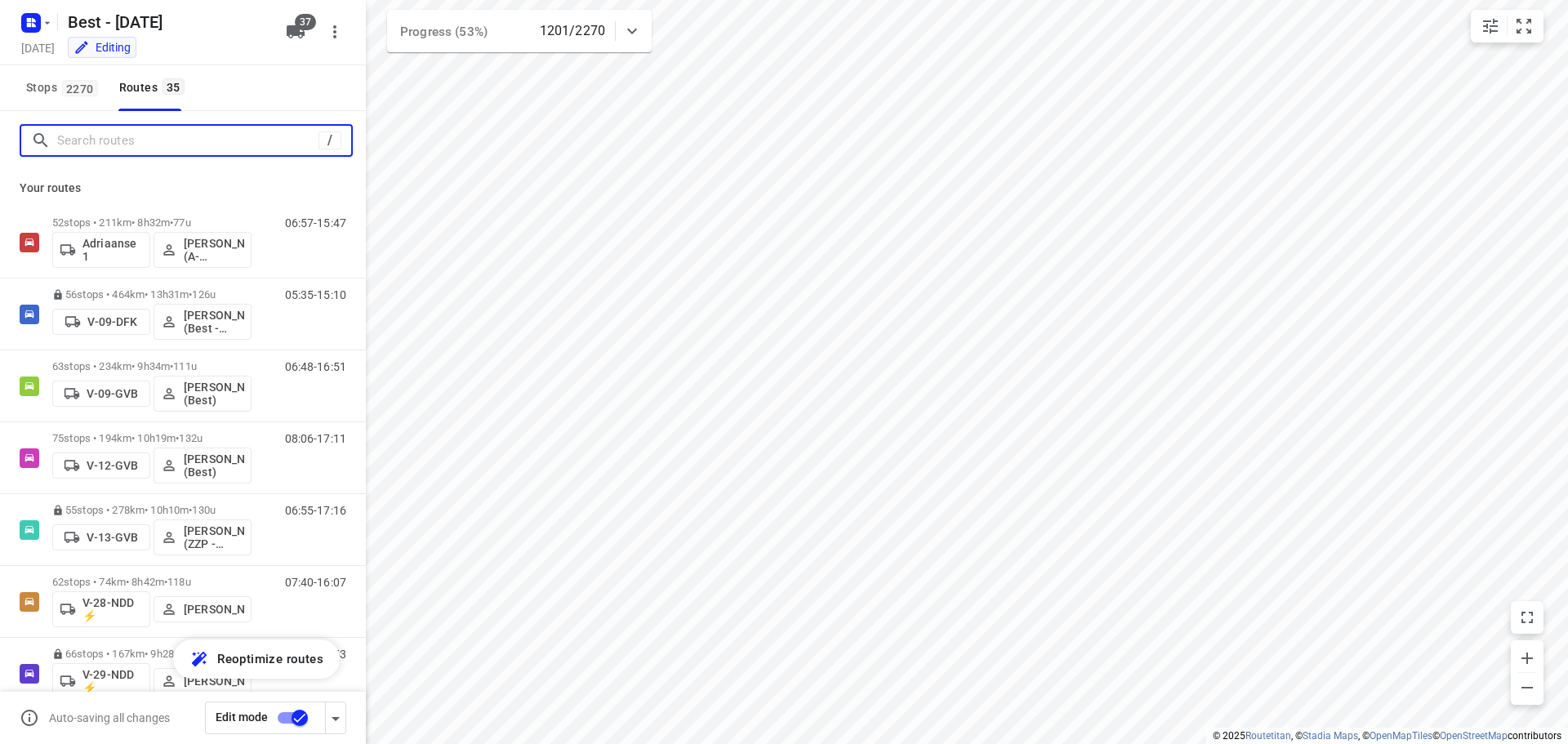
click at [136, 145] on input "Search routes" at bounding box center [188, 141] width 262 height 25
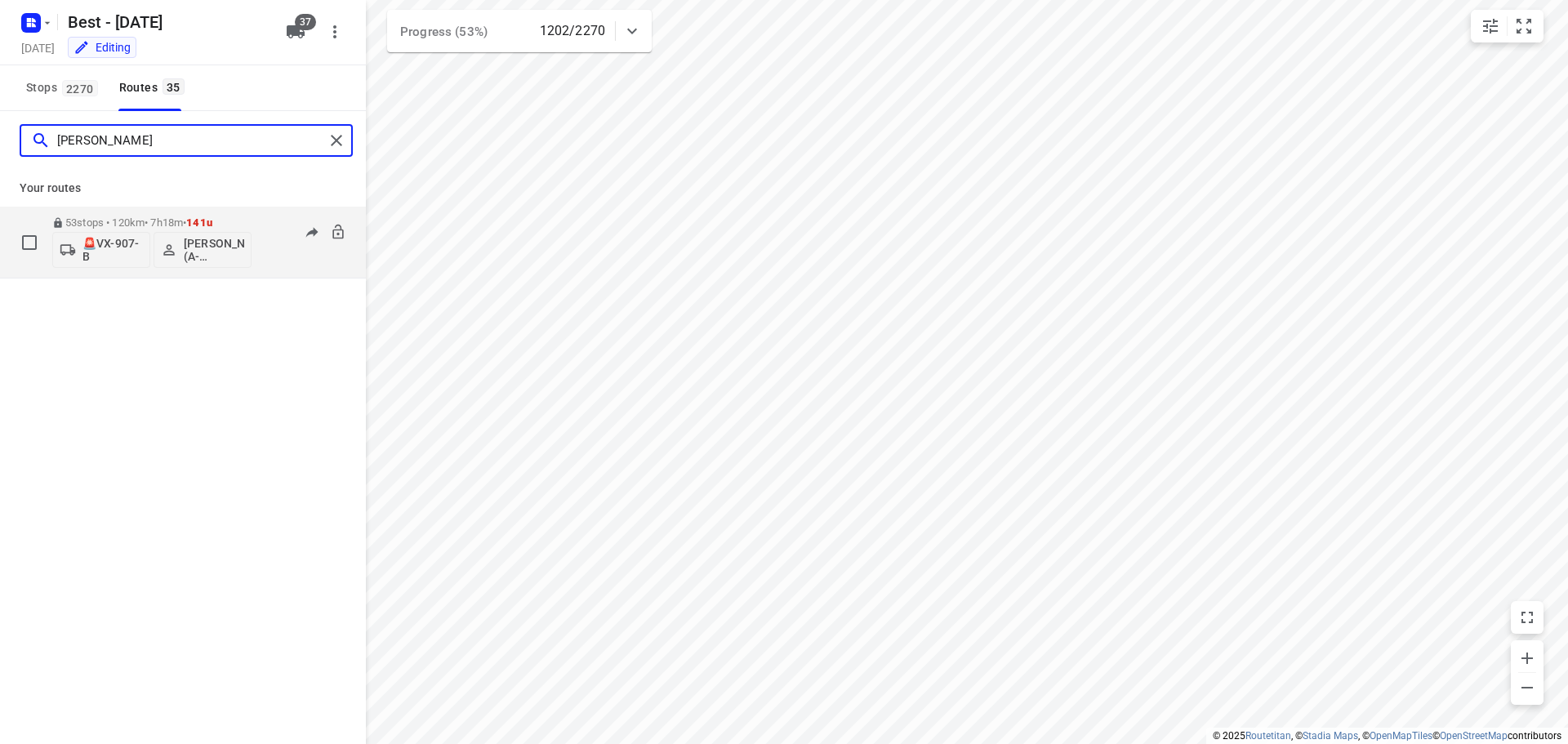
type input "[PERSON_NAME]"
click at [148, 224] on p "53 stops • 120km • 7h18m • 141u" at bounding box center [152, 222] width 199 height 12
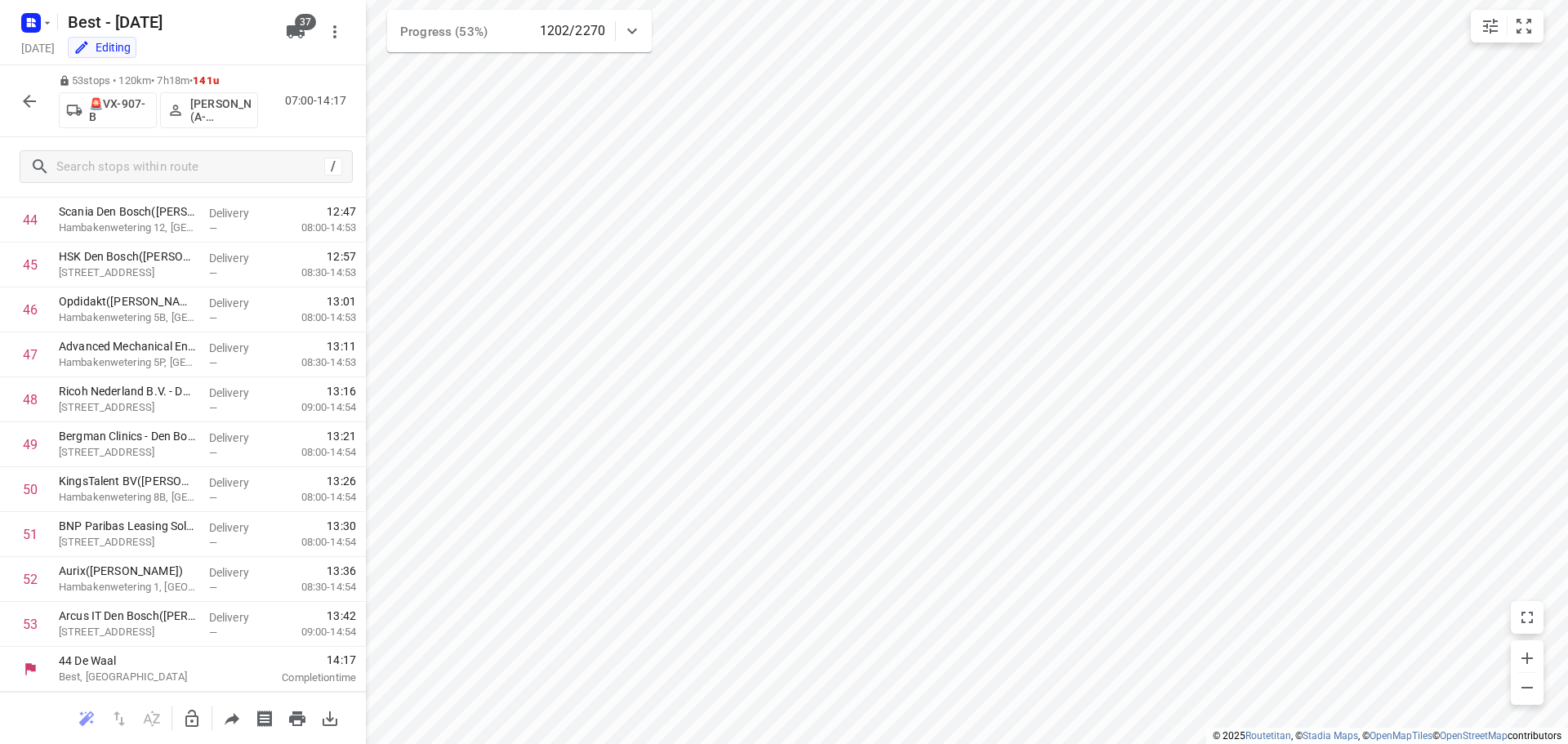
scroll to position [0, 0]
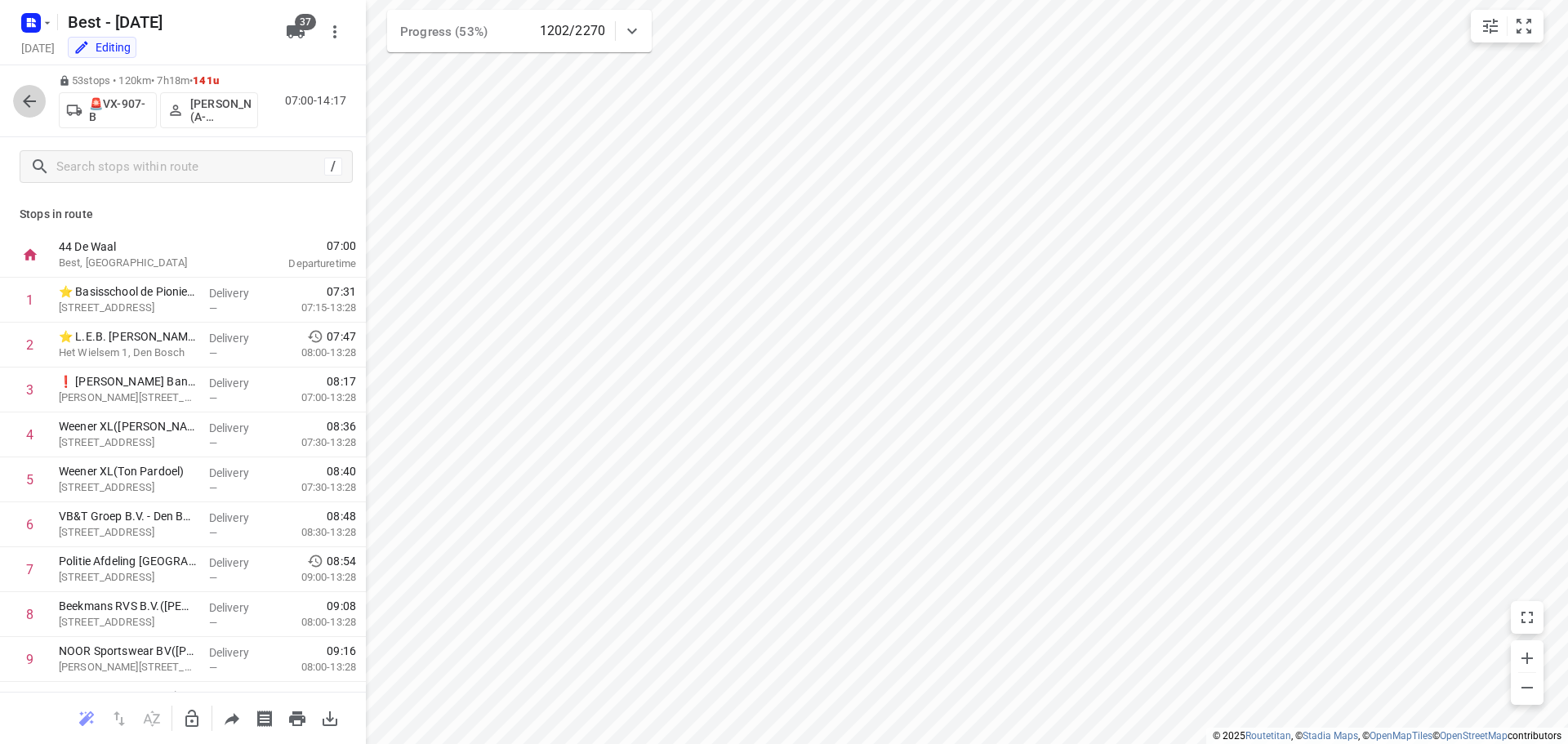
click at [32, 98] on icon "button" at bounding box center [30, 102] width 20 height 20
